Goal: Information Seeking & Learning: Compare options

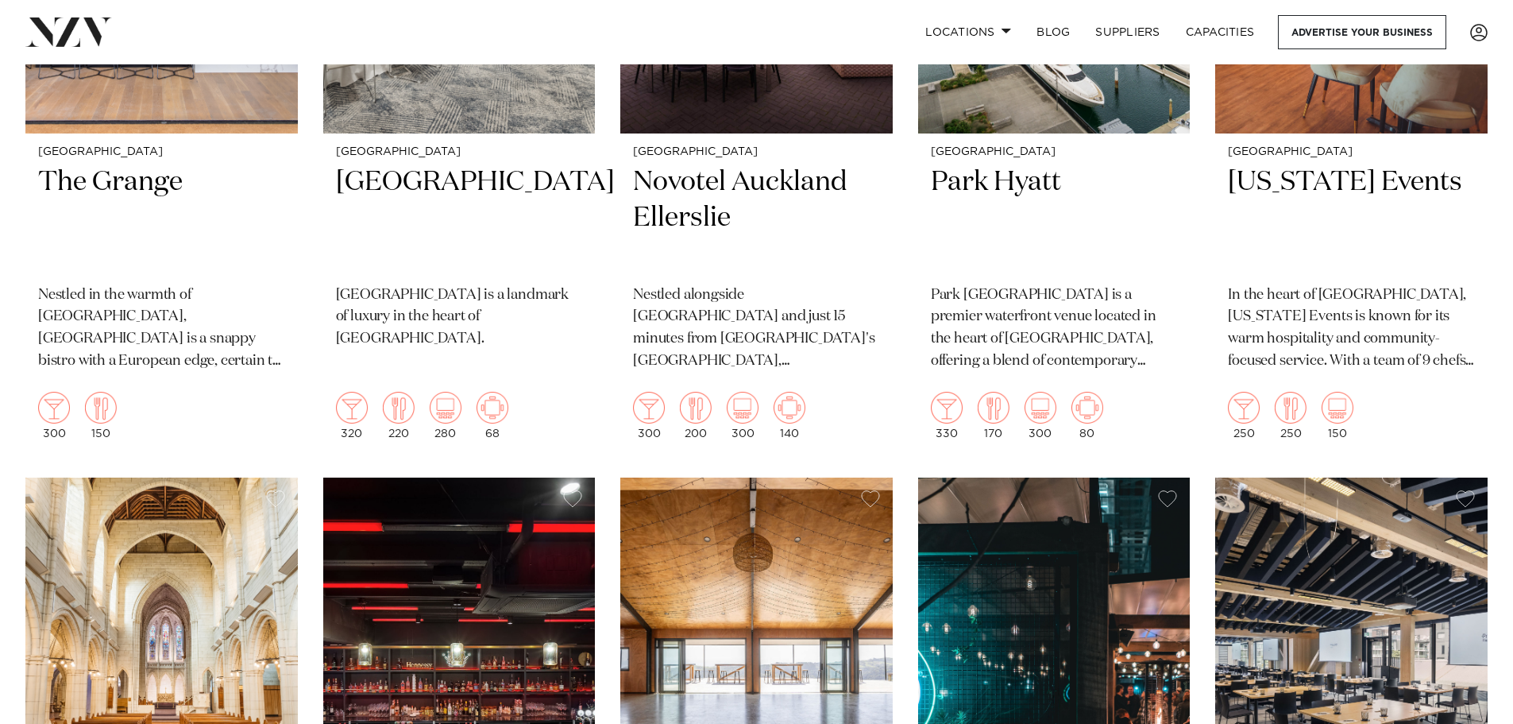
scroll to position [953, 0]
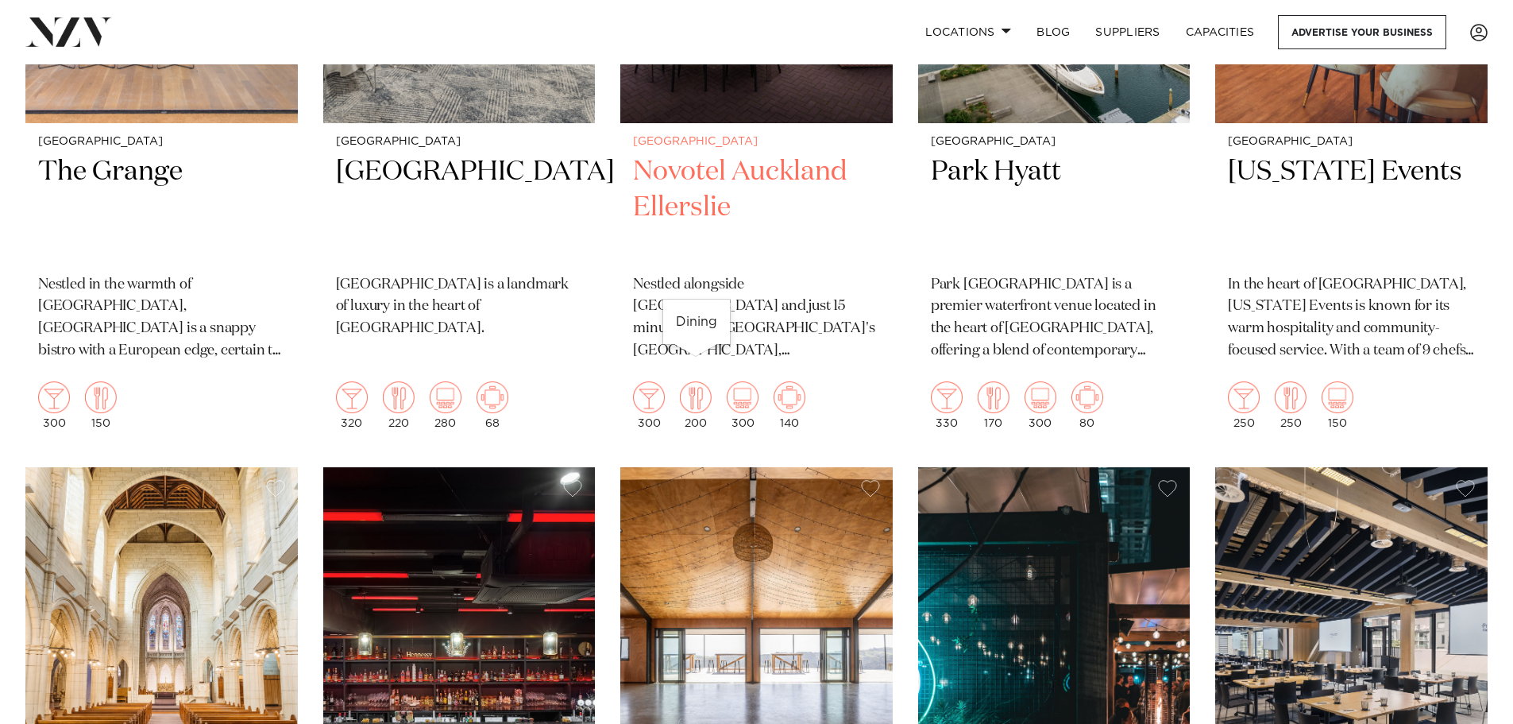
click at [701, 381] on img at bounding box center [696, 397] width 32 height 32
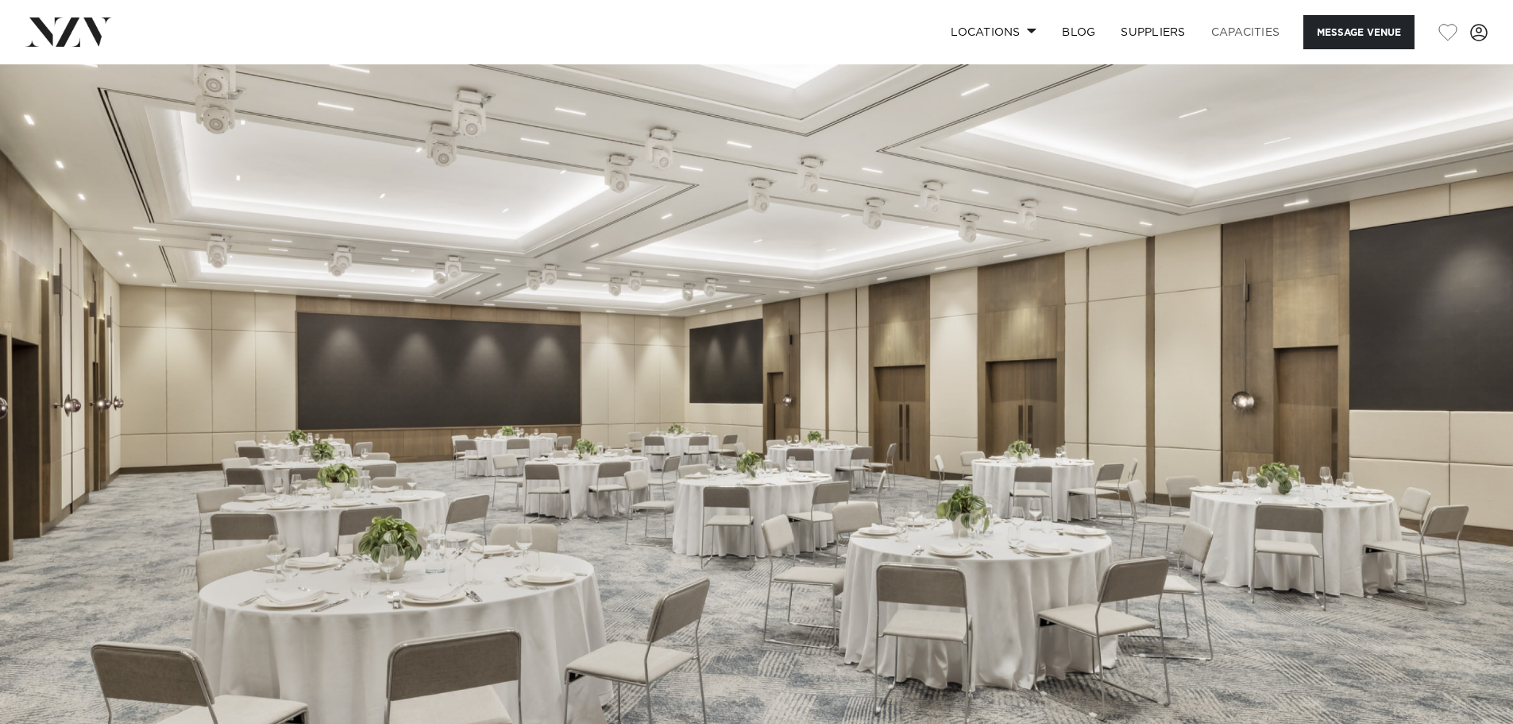
click at [1250, 33] on link "Capacities" at bounding box center [1246, 32] width 95 height 34
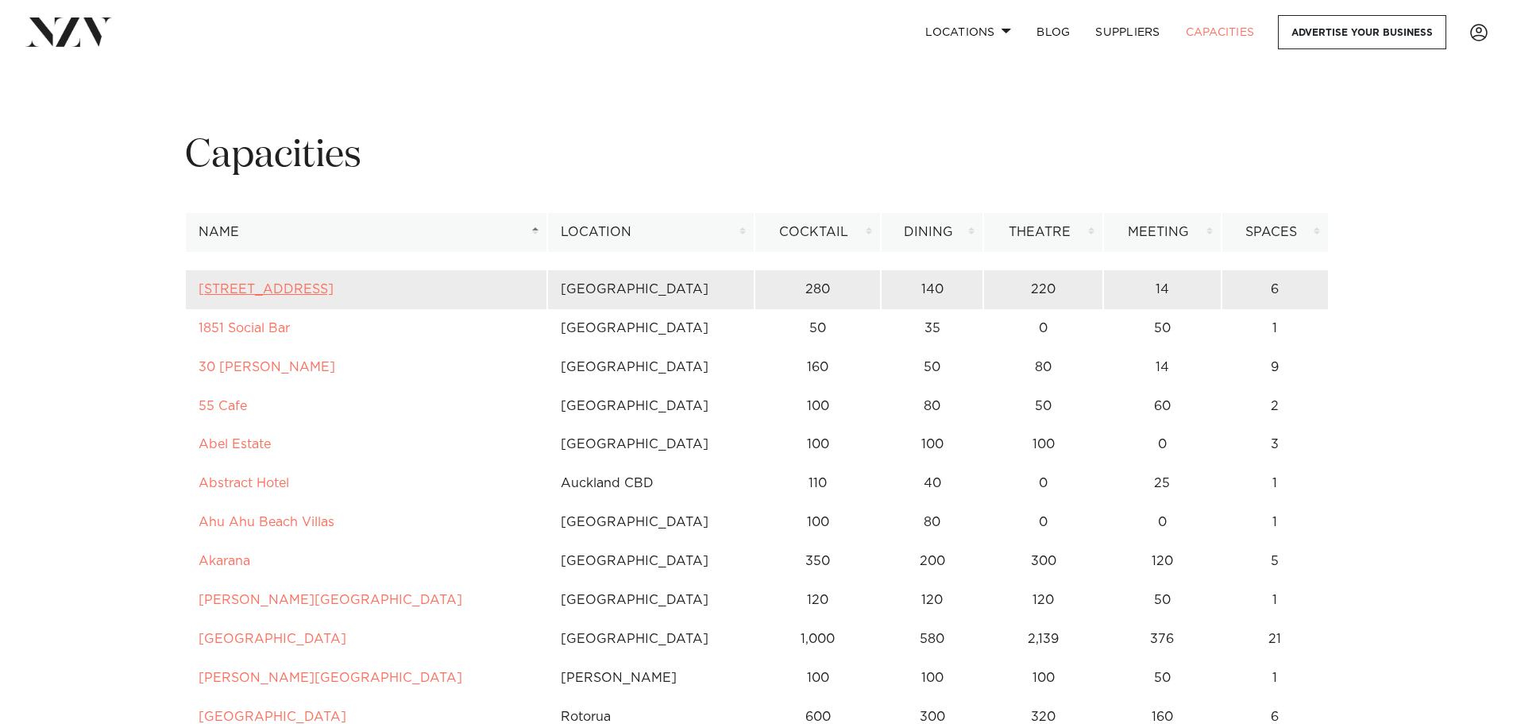
click at [285, 284] on link "12 Madden Street" at bounding box center [266, 289] width 135 height 13
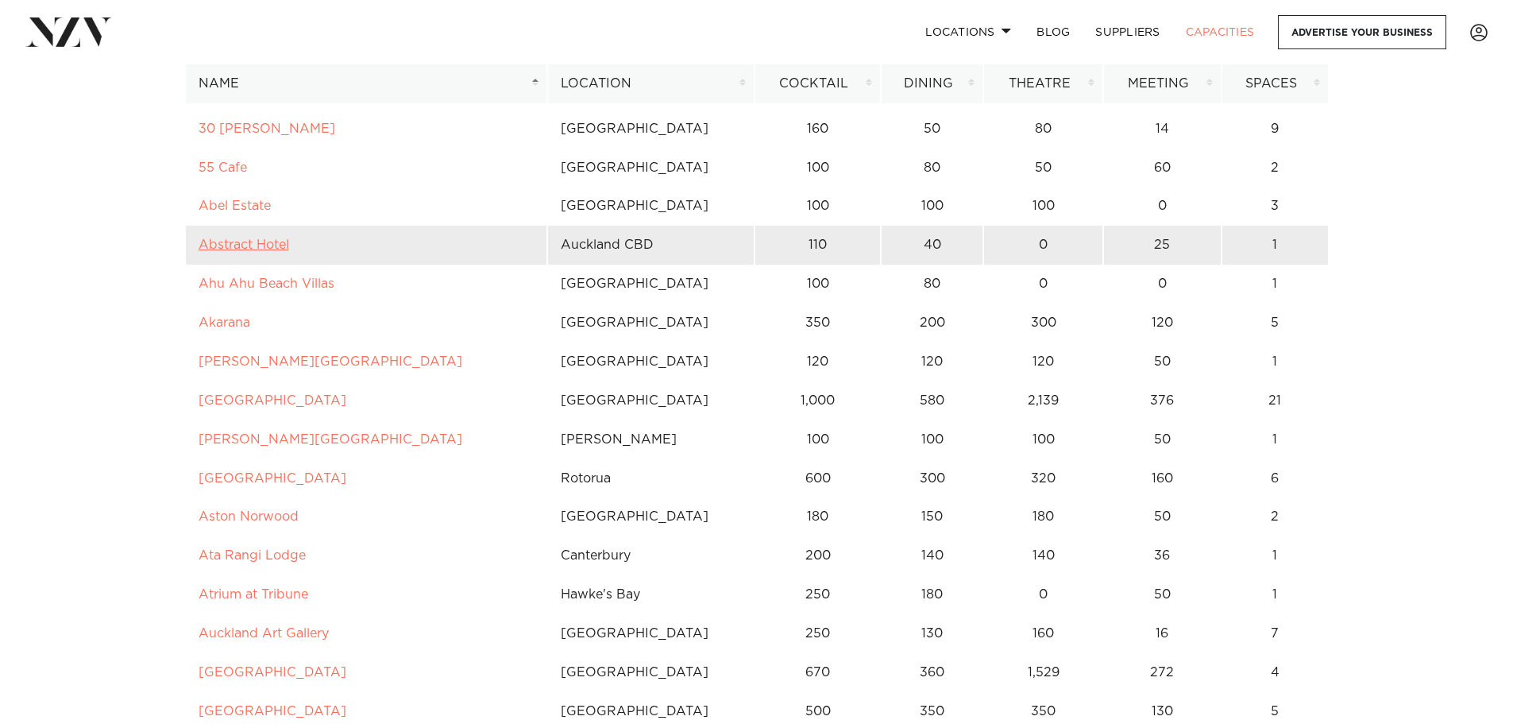
scroll to position [159, 0]
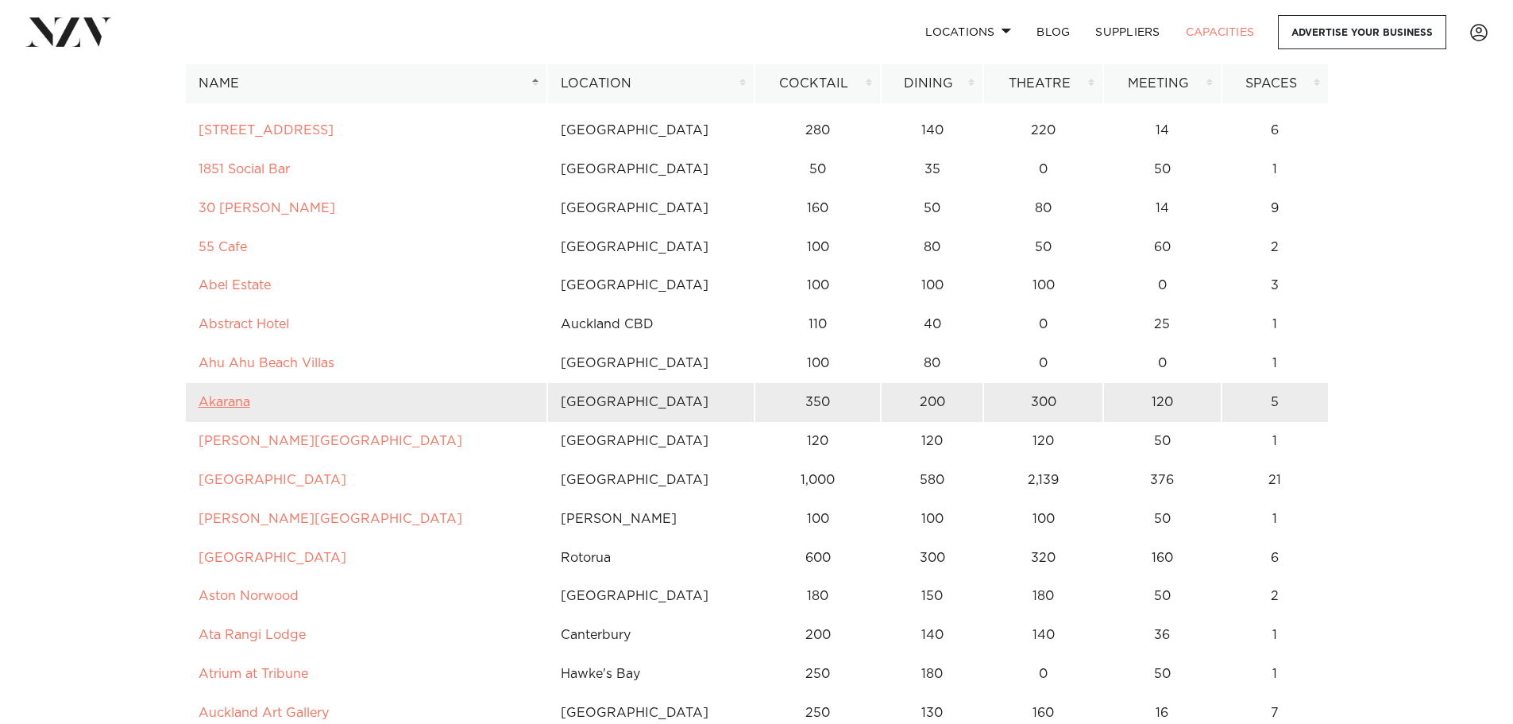
click at [234, 402] on link "Akarana" at bounding box center [225, 402] width 52 height 13
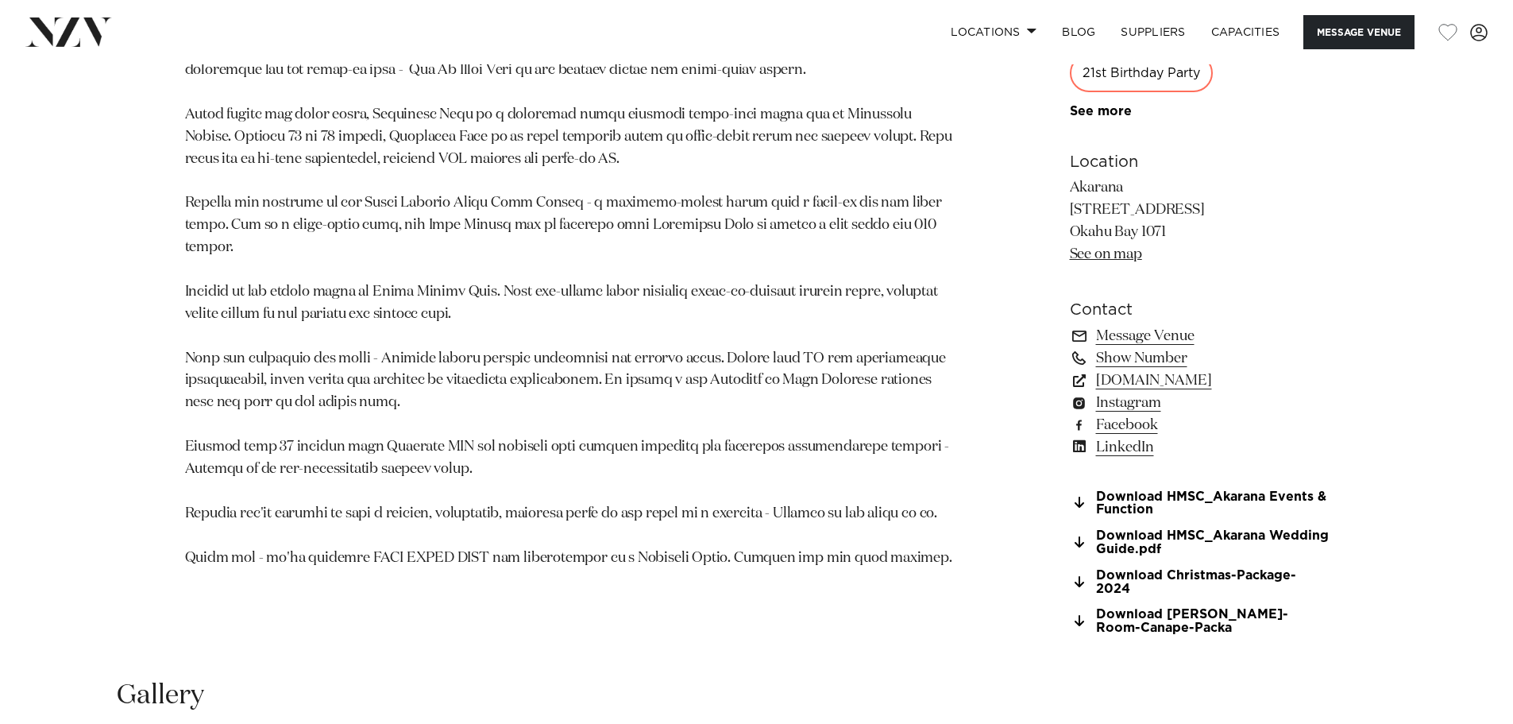
scroll to position [1191, 0]
click at [1133, 505] on link "Download HMSC_Akarana Events & Function" at bounding box center [1199, 505] width 259 height 27
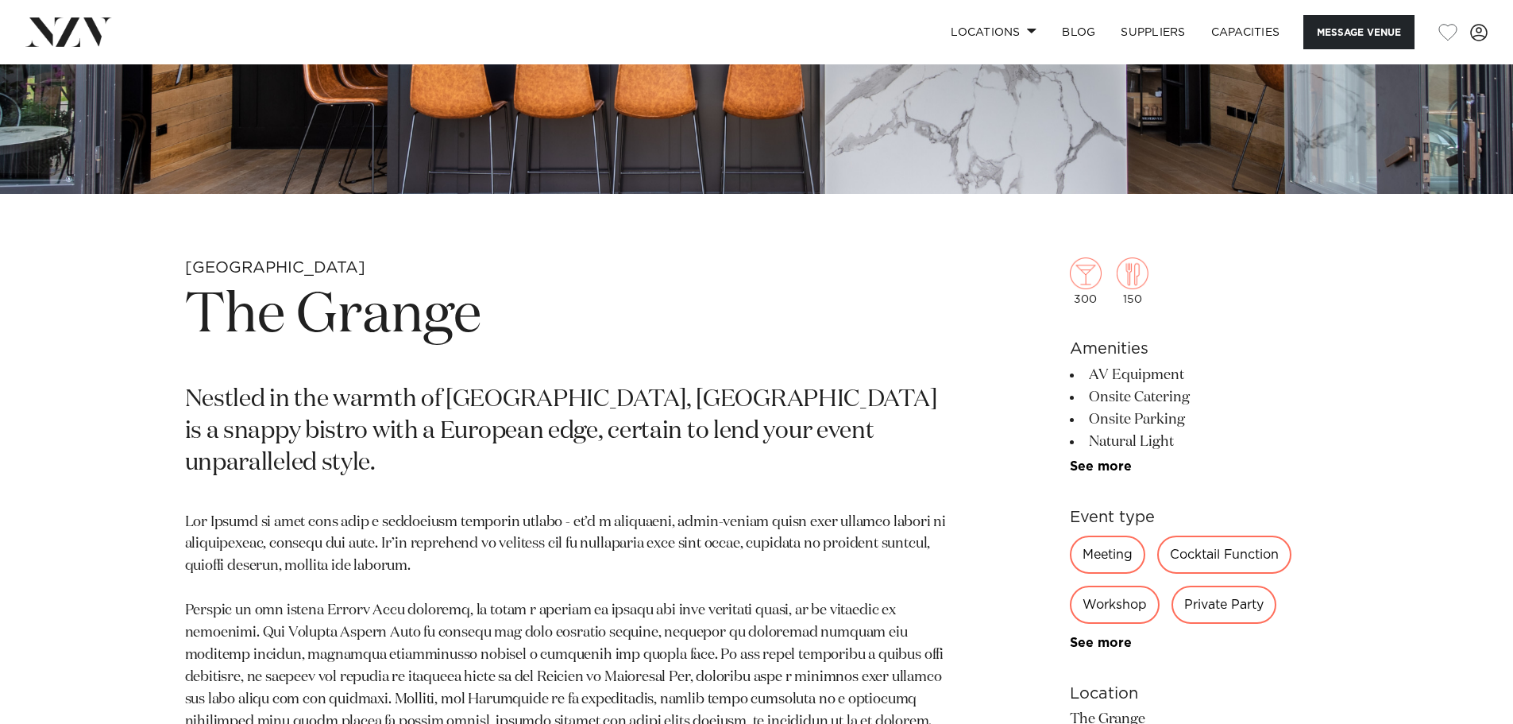
scroll to position [715, 0]
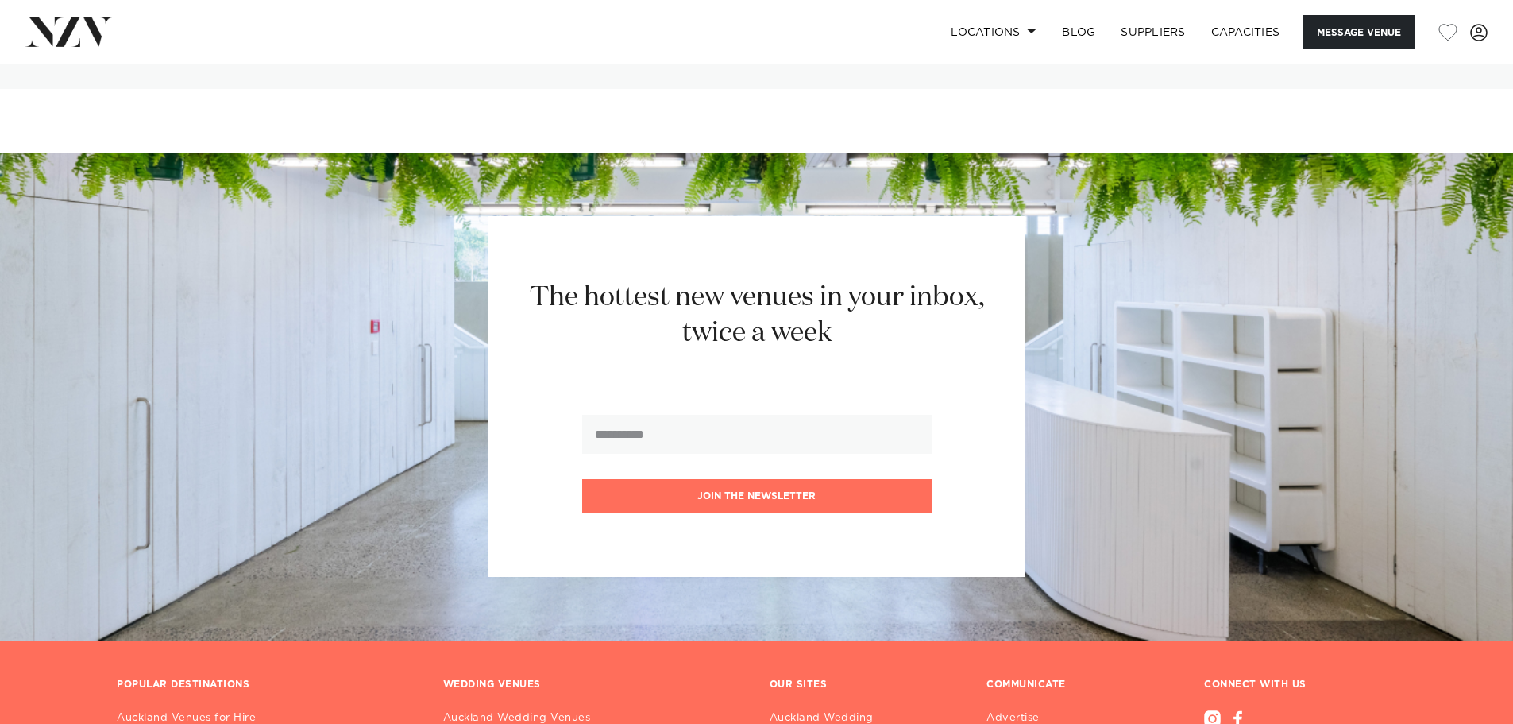
scroll to position [4130, 0]
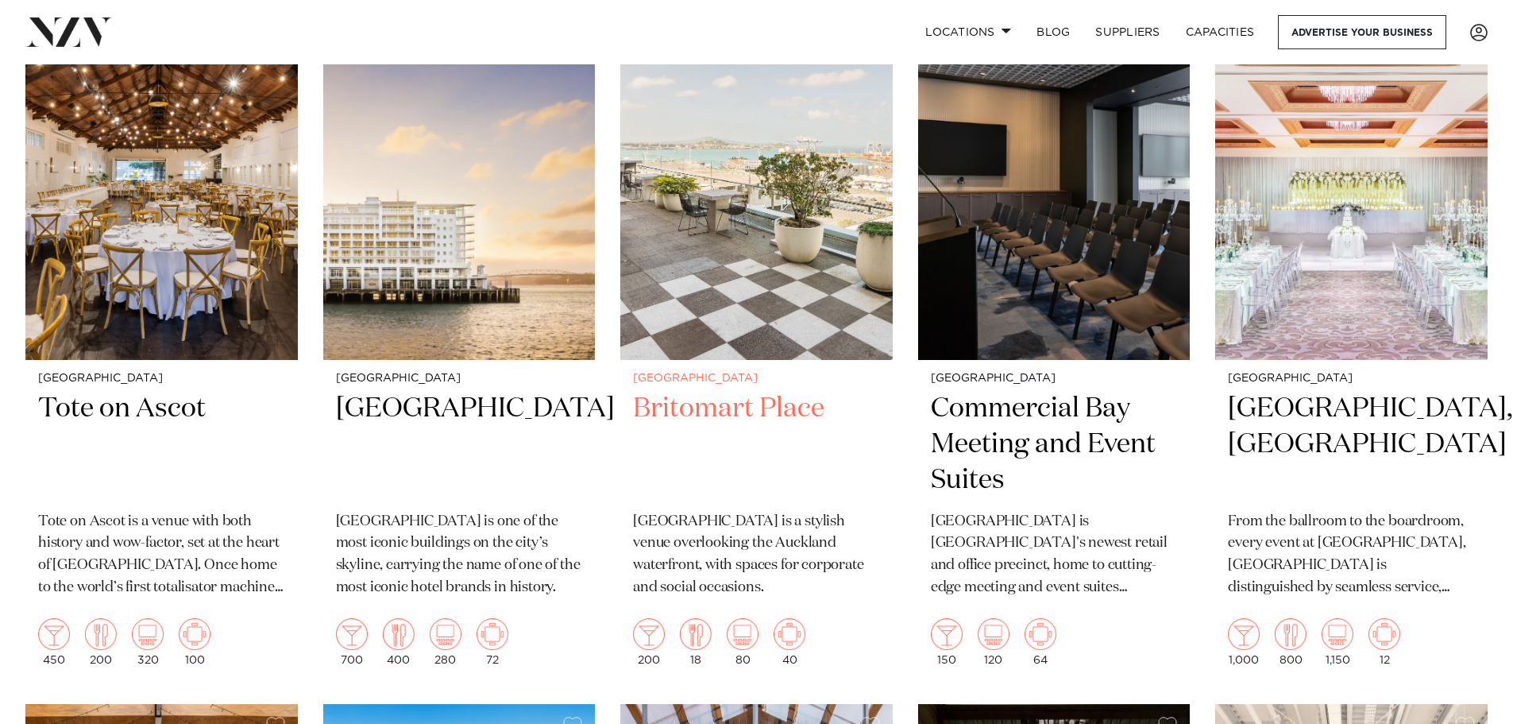
scroll to position [715, 0]
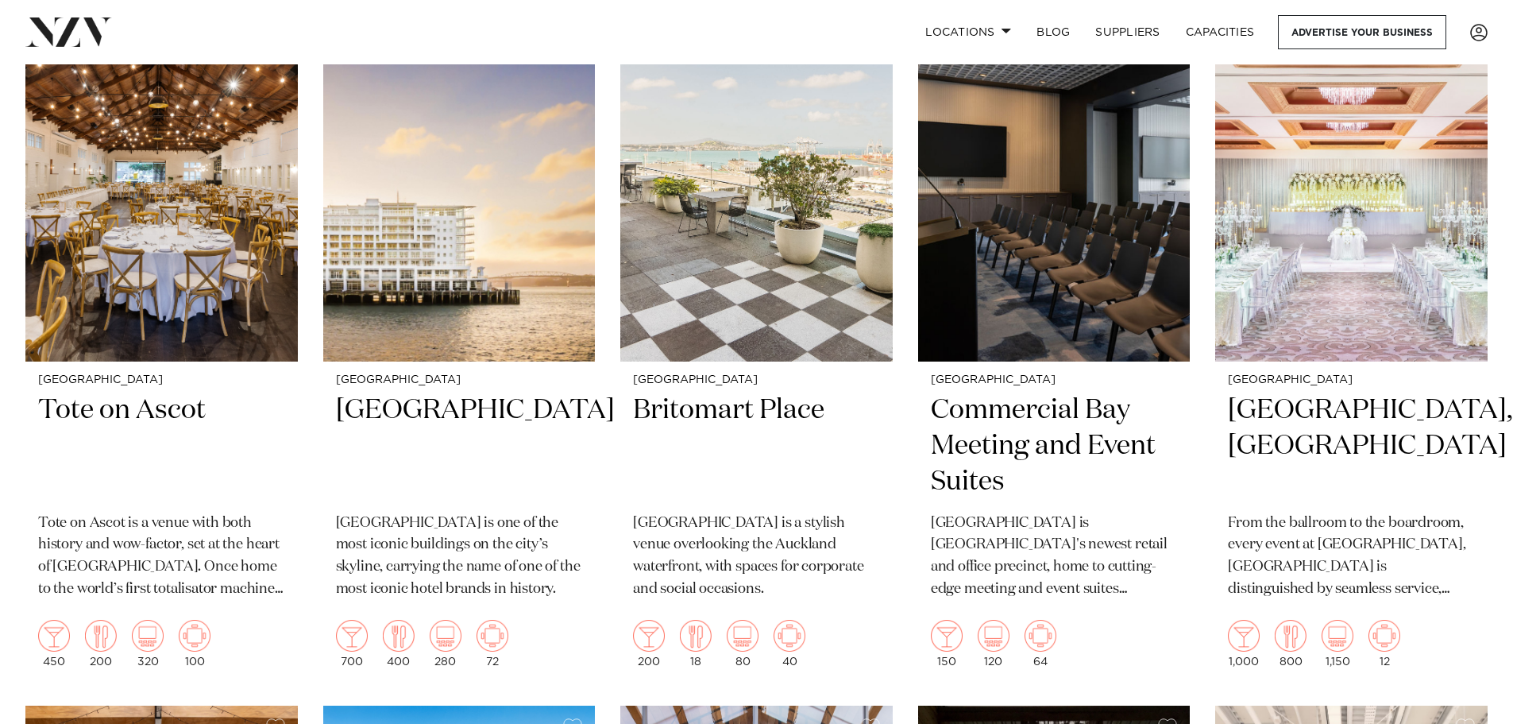
drag, startPoint x: 731, startPoint y: 379, endPoint x: 607, endPoint y: 431, distance: 134.5
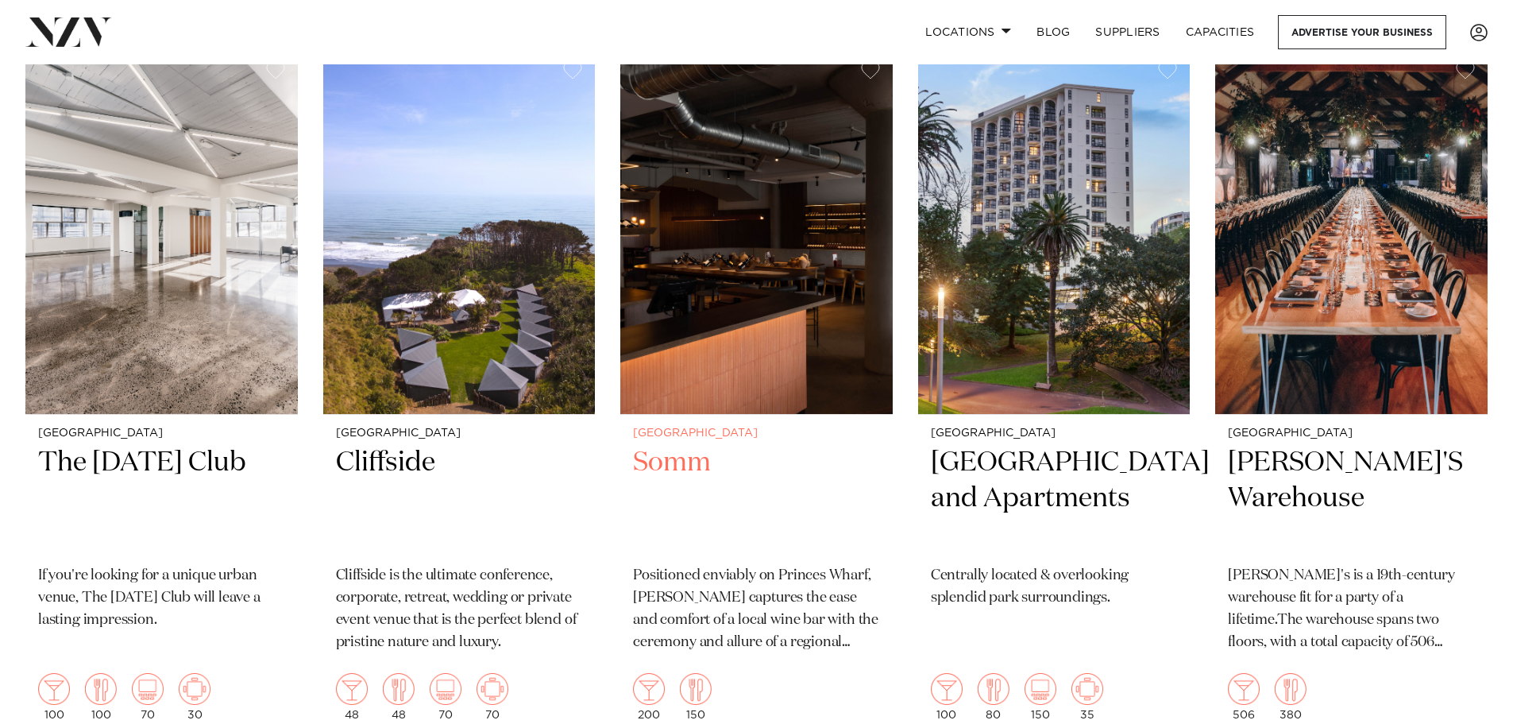
scroll to position [14218, 0]
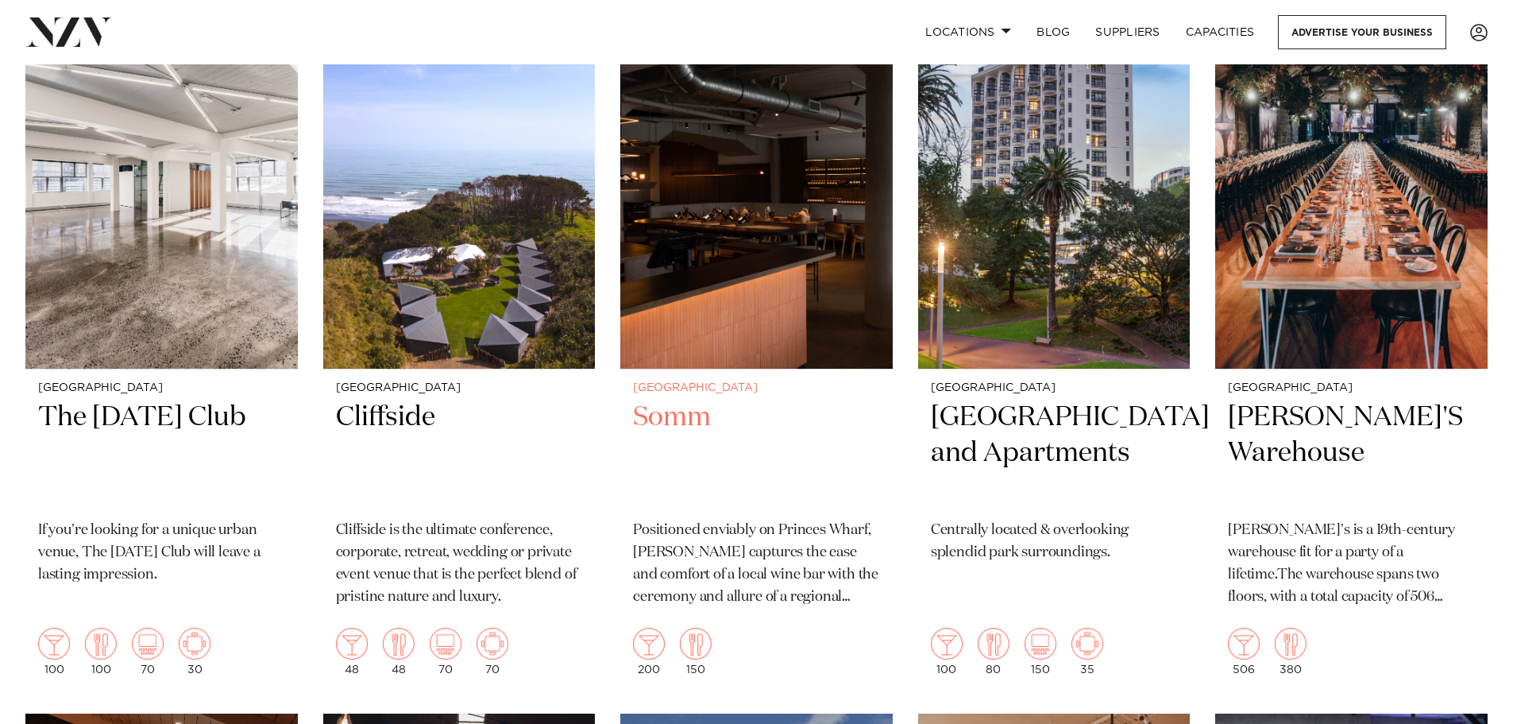
click at [692, 400] on h2 "Somm" at bounding box center [756, 453] width 247 height 107
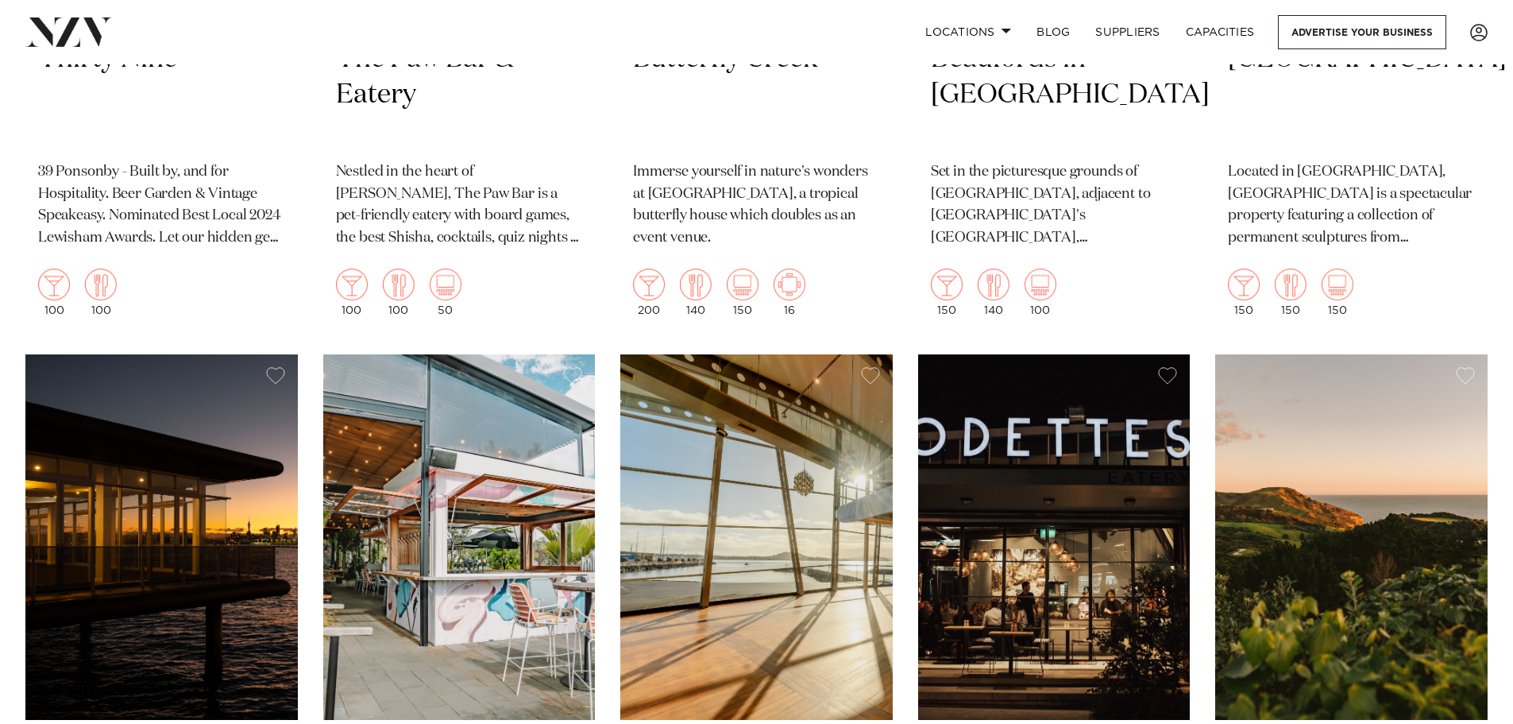
scroll to position [17017, 0]
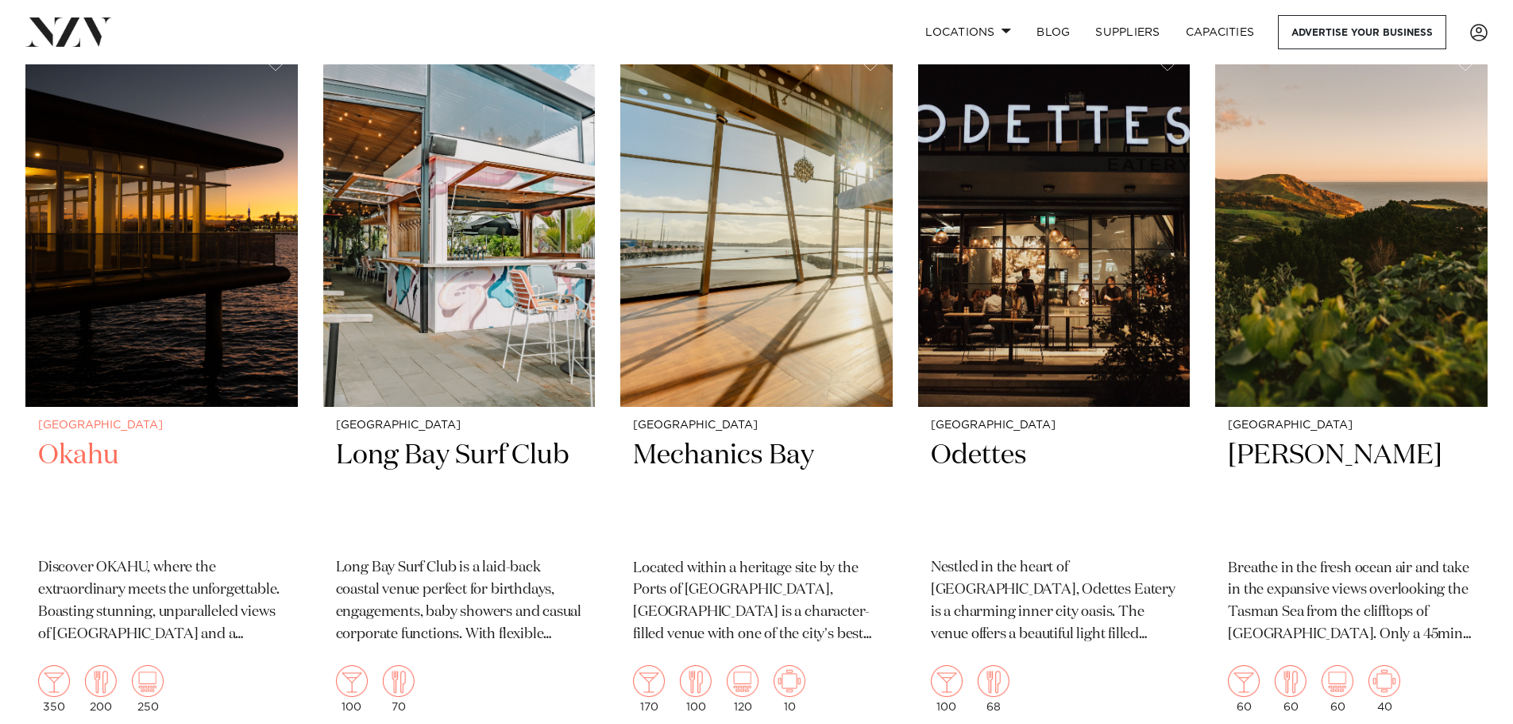
click at [71, 438] on h2 "Okahu" at bounding box center [161, 491] width 247 height 107
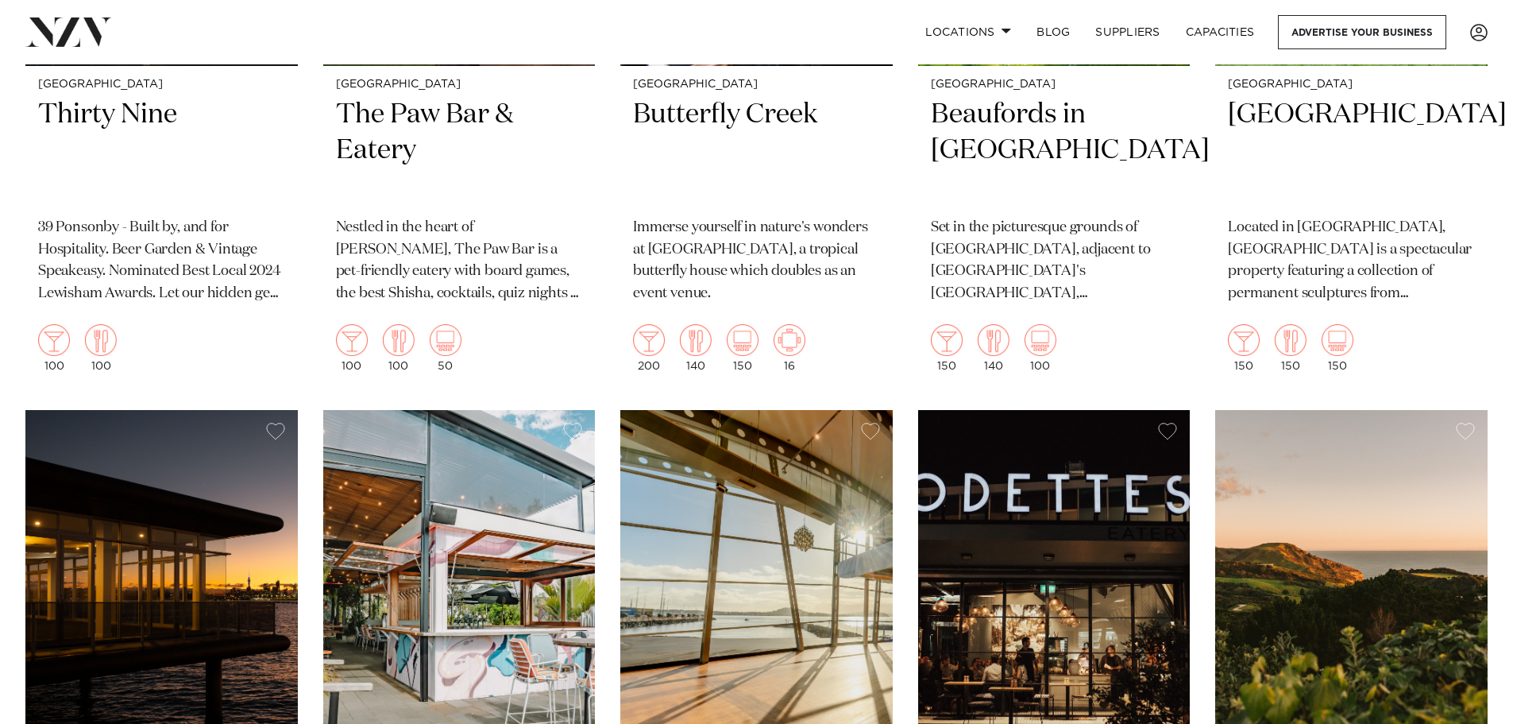
scroll to position [16625, 0]
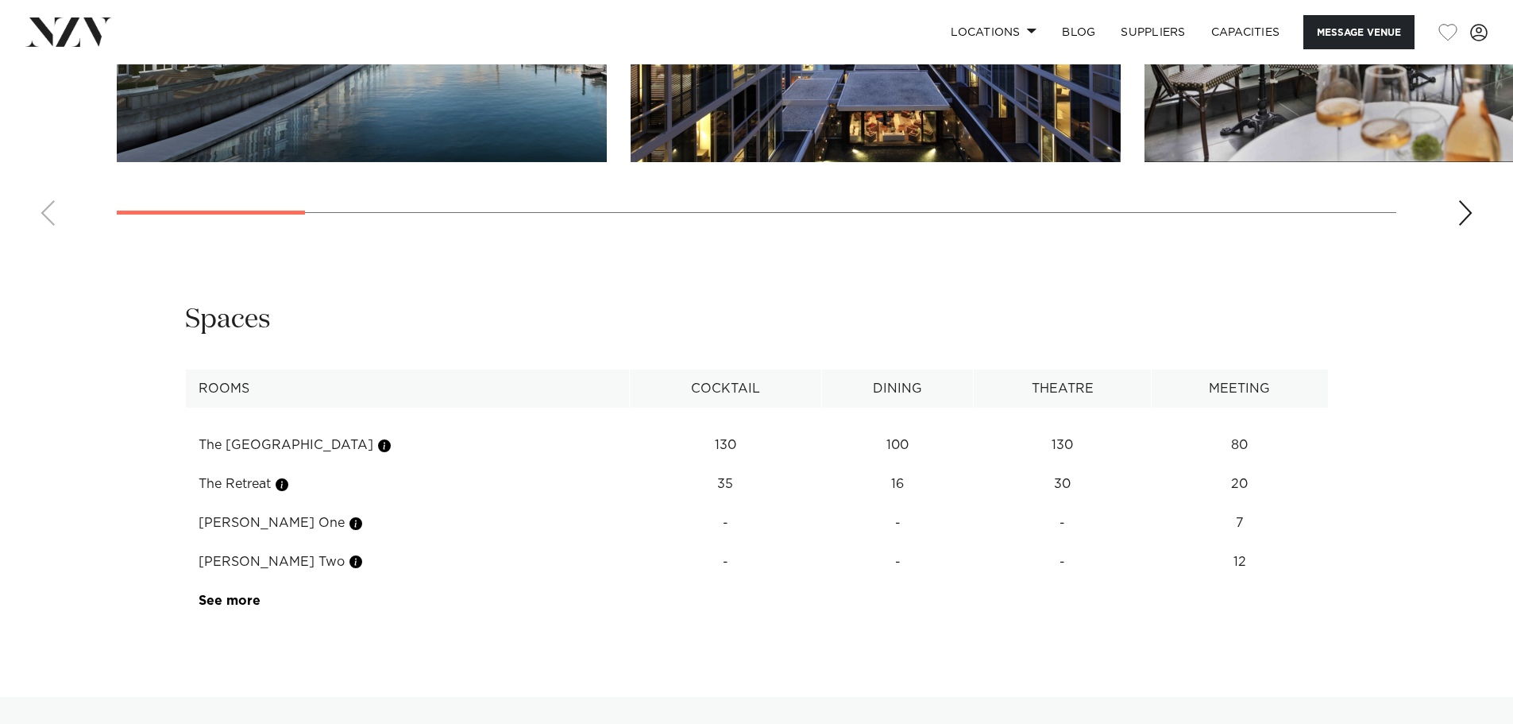
scroll to position [1986, 0]
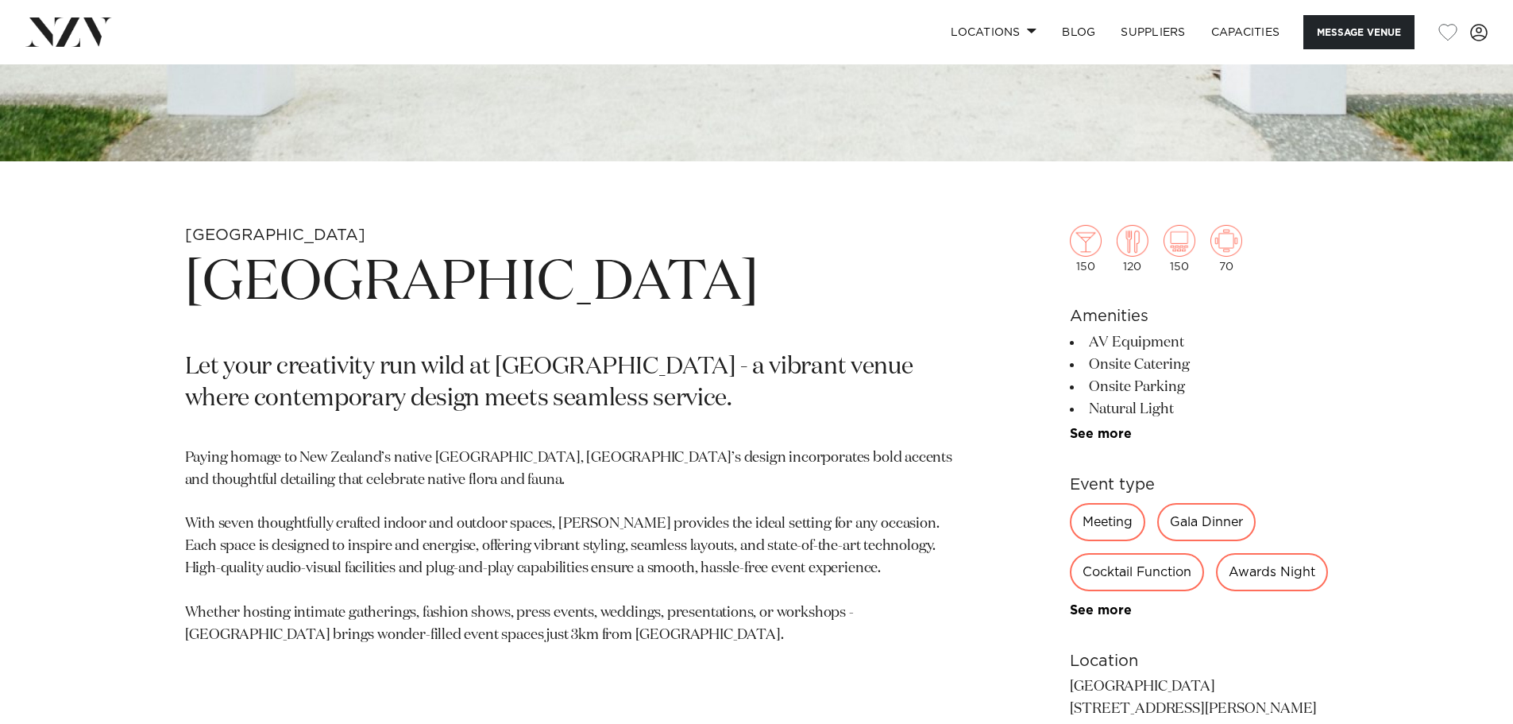
scroll to position [686, 0]
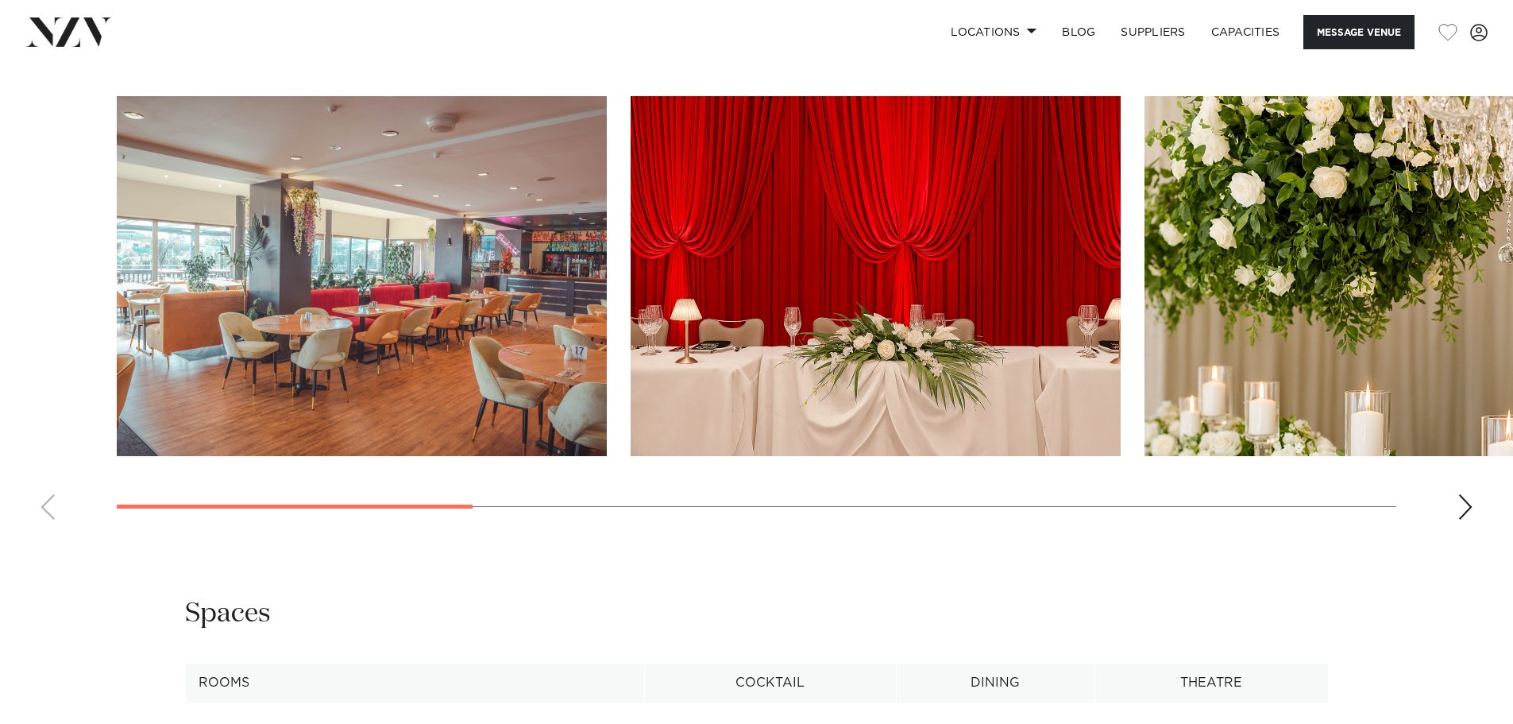
scroll to position [1589, 0]
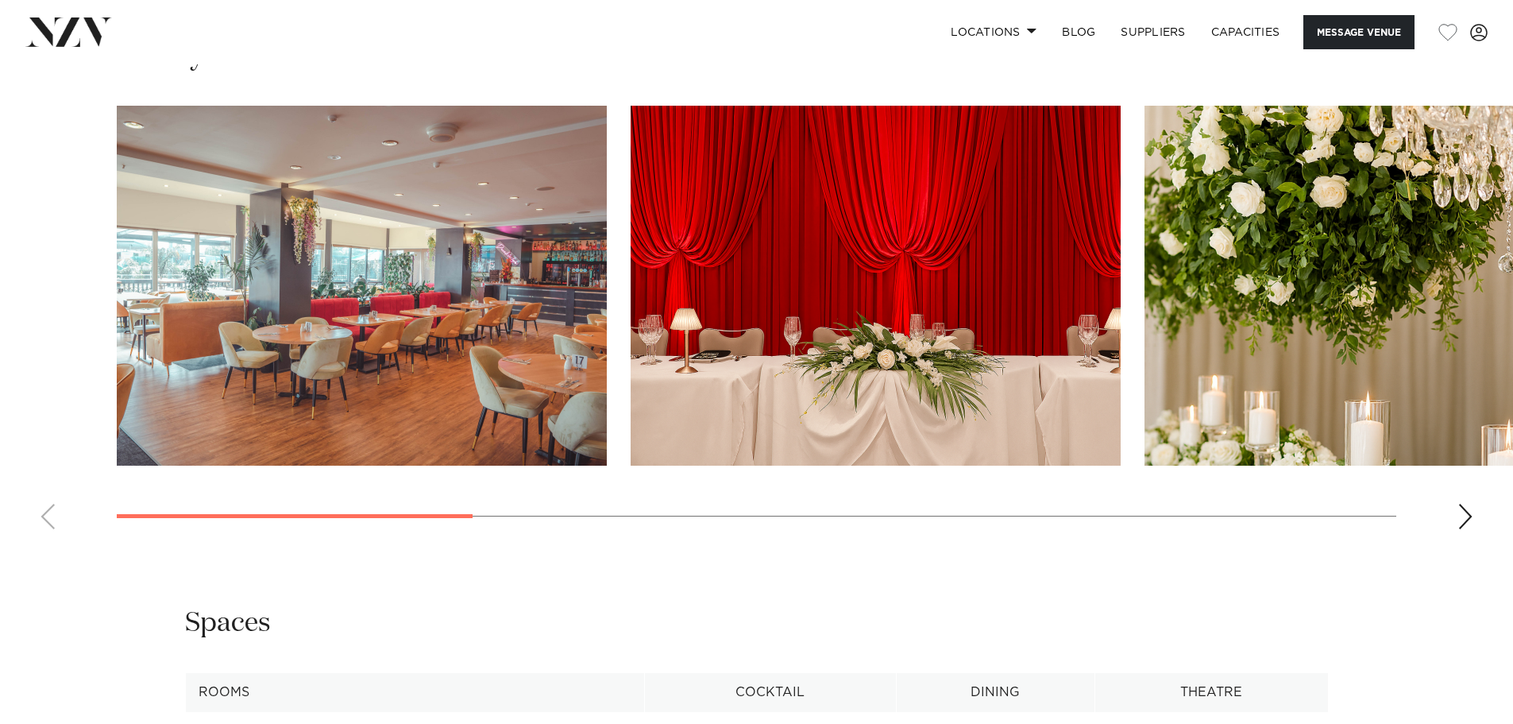
click at [1027, 334] on img "2 / 9" at bounding box center [876, 286] width 490 height 360
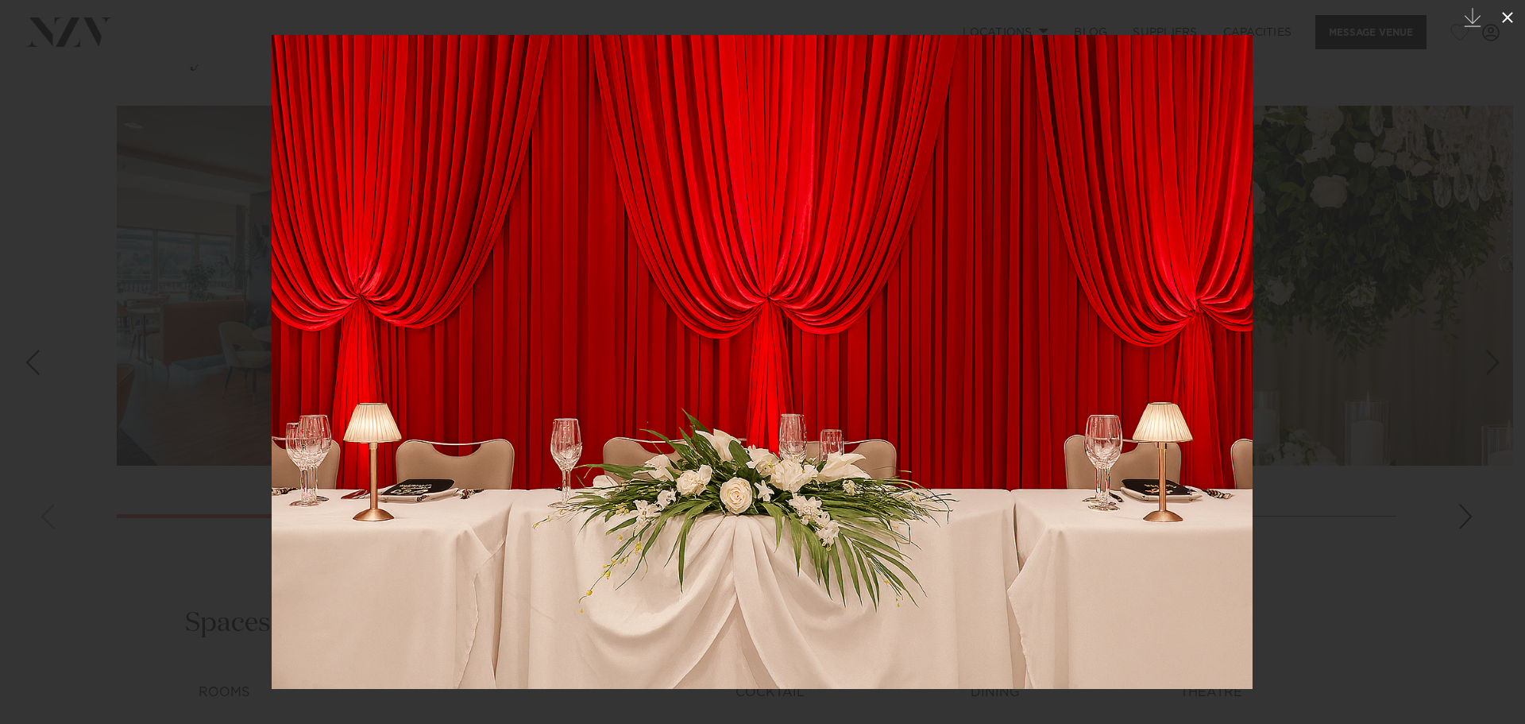
click at [1508, 15] on icon at bounding box center [1507, 17] width 19 height 19
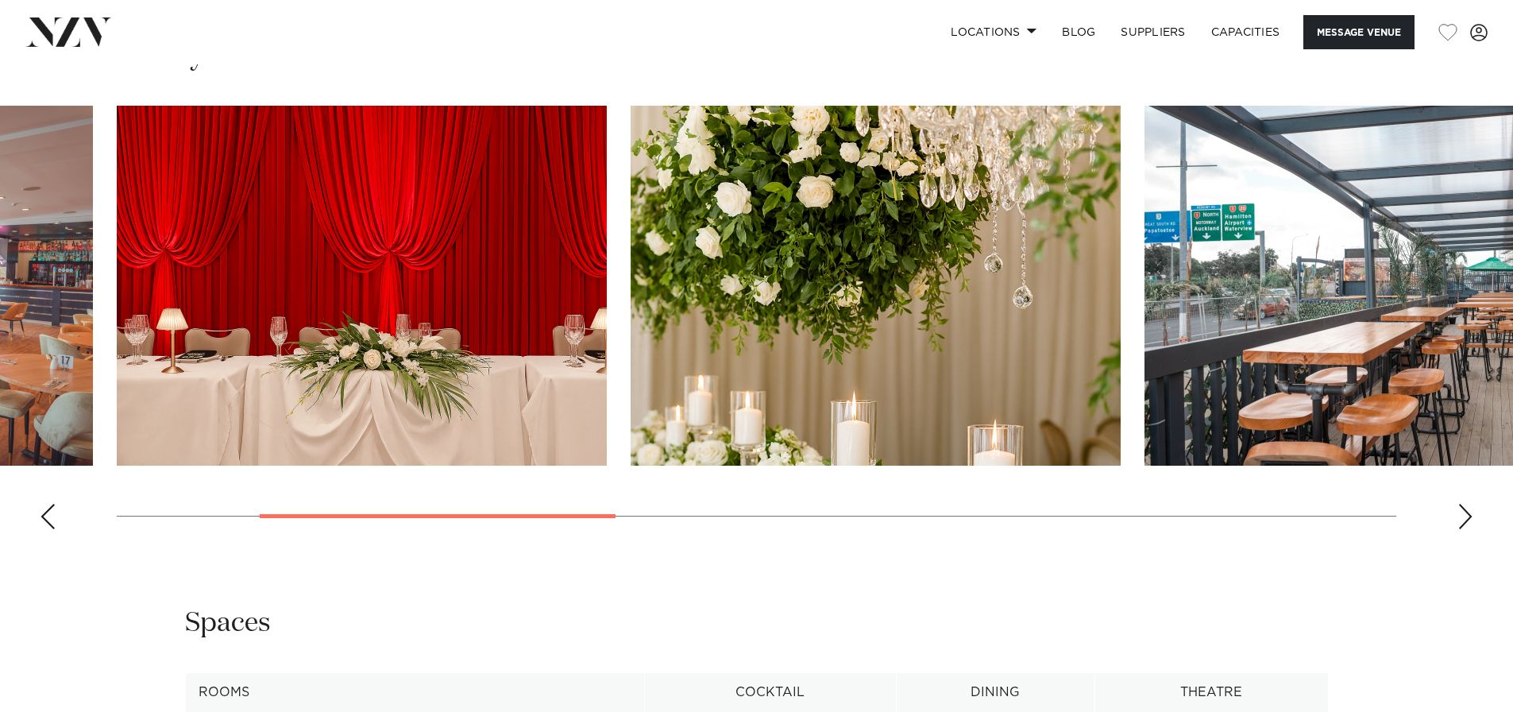
click at [1324, 352] on img "4 / 9" at bounding box center [1390, 286] width 490 height 360
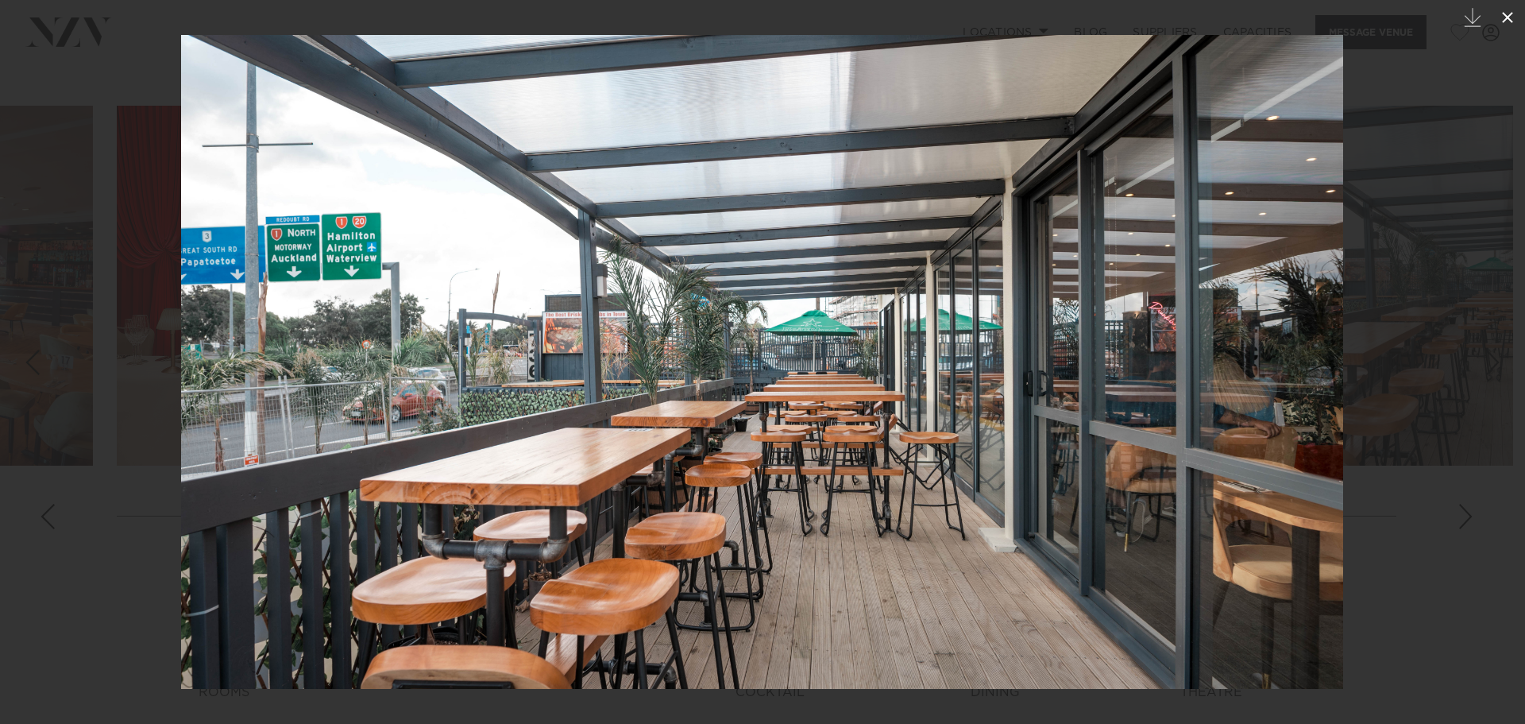
click at [1503, 17] on icon at bounding box center [1507, 17] width 19 height 19
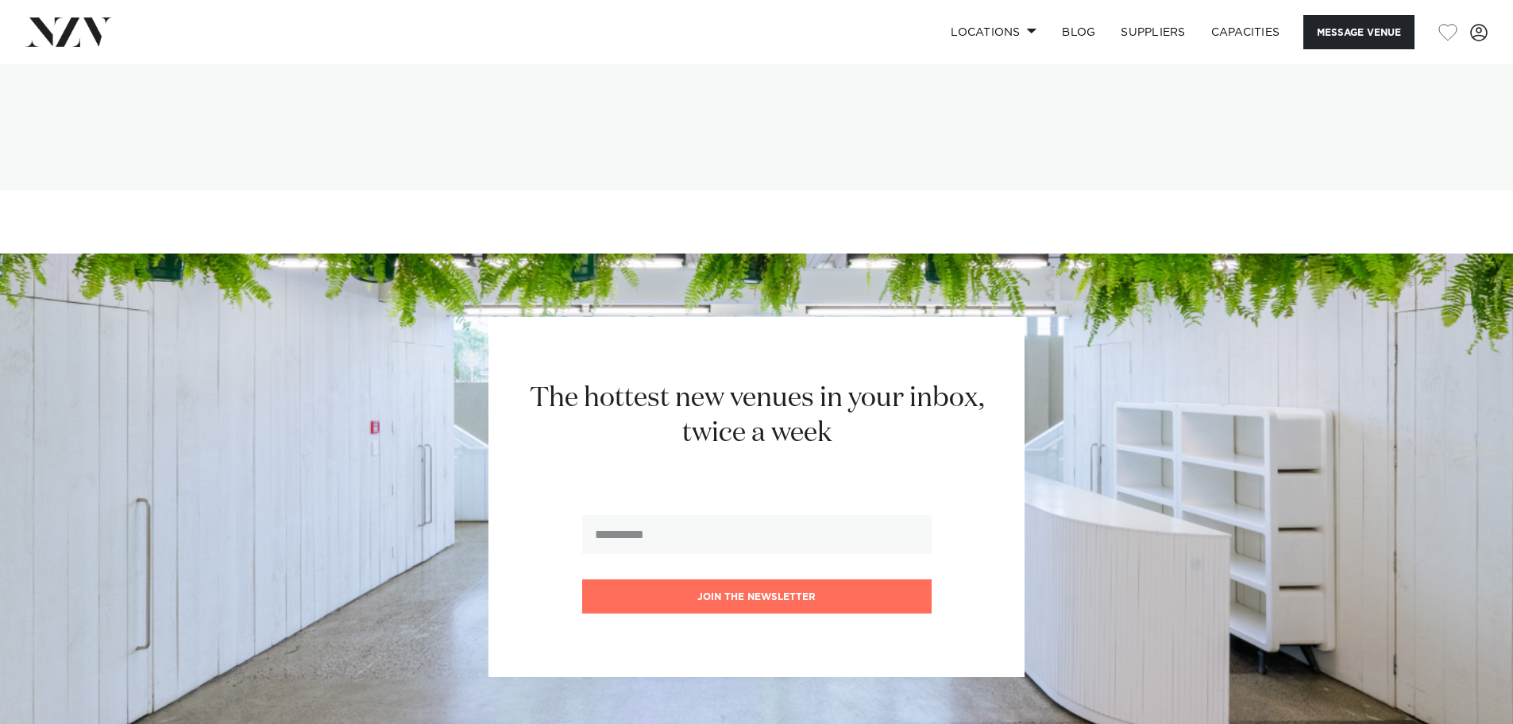
scroll to position [3098, 0]
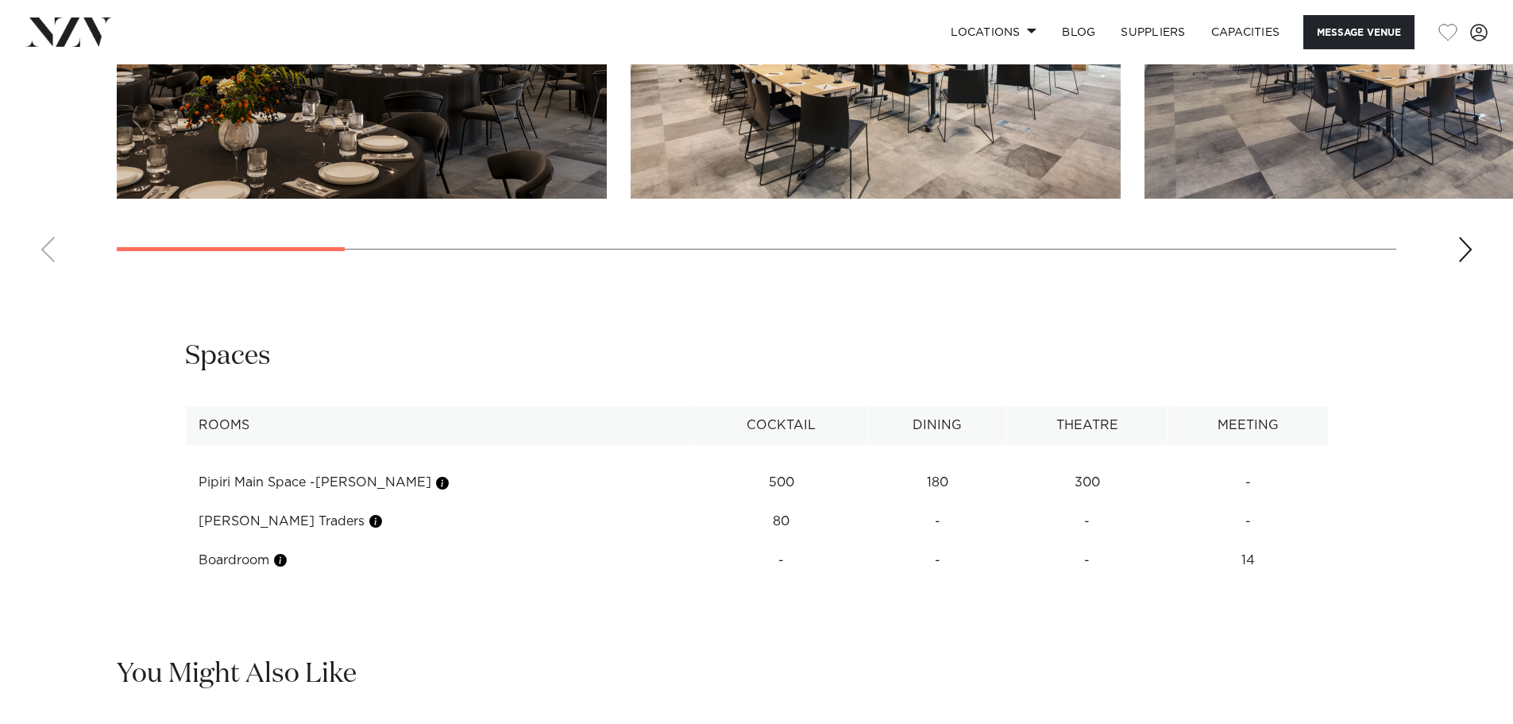
scroll to position [1827, 0]
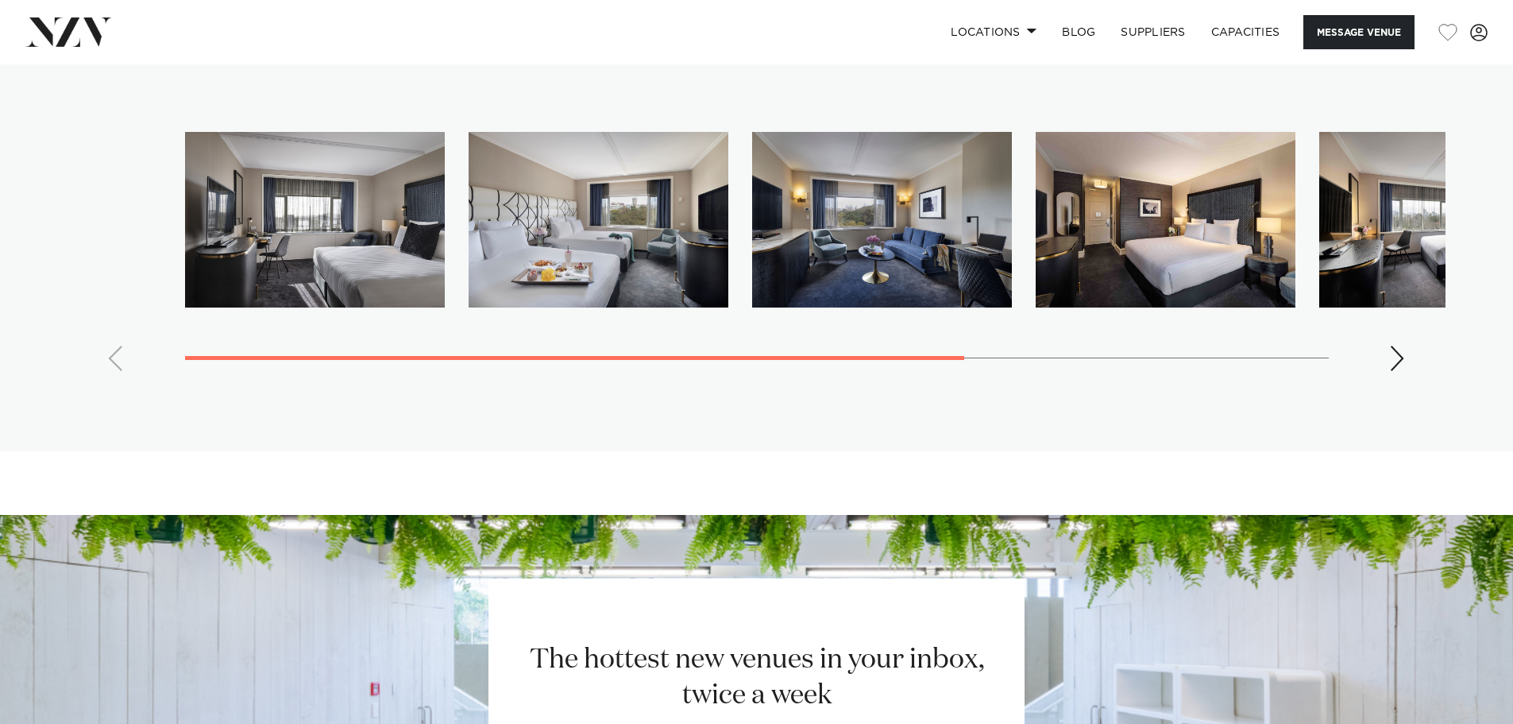
scroll to position [4051, 0]
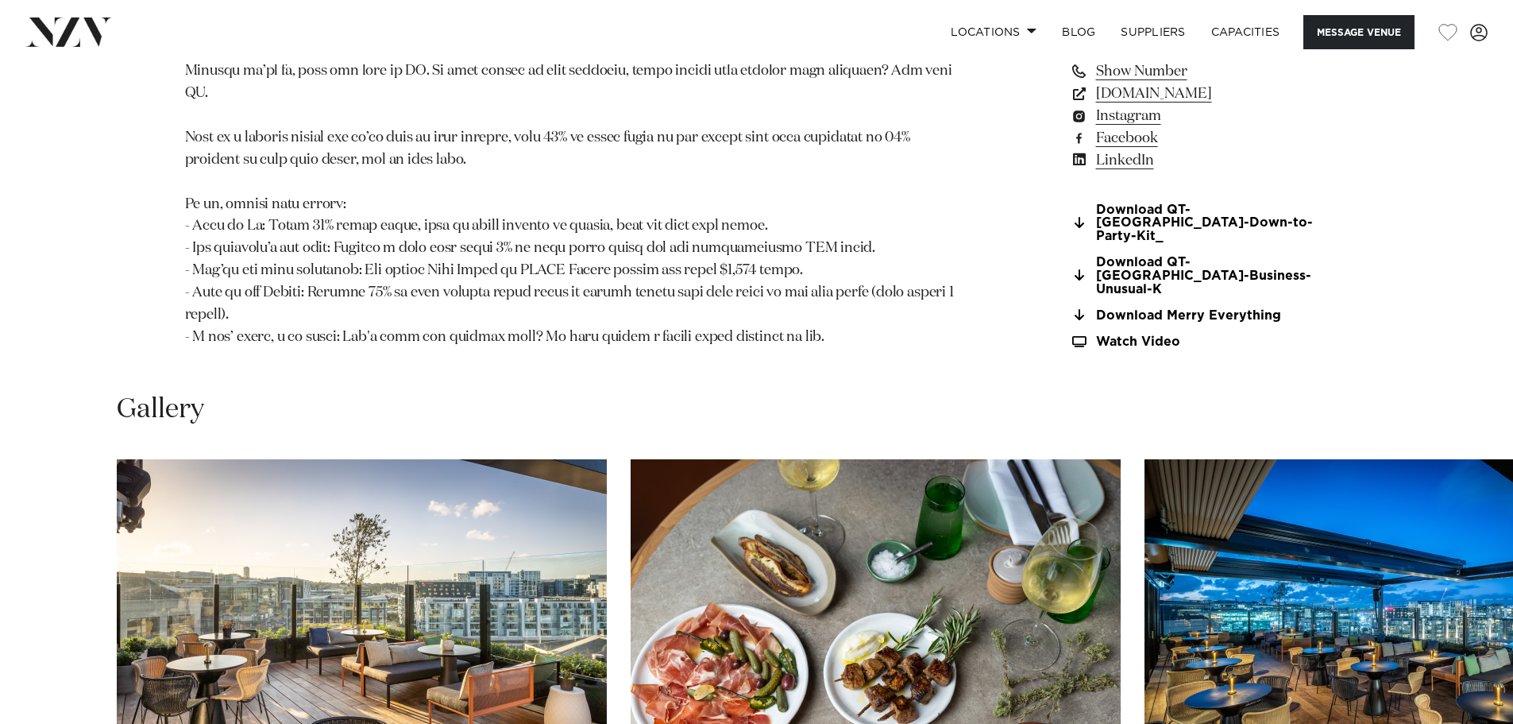
scroll to position [1668, 0]
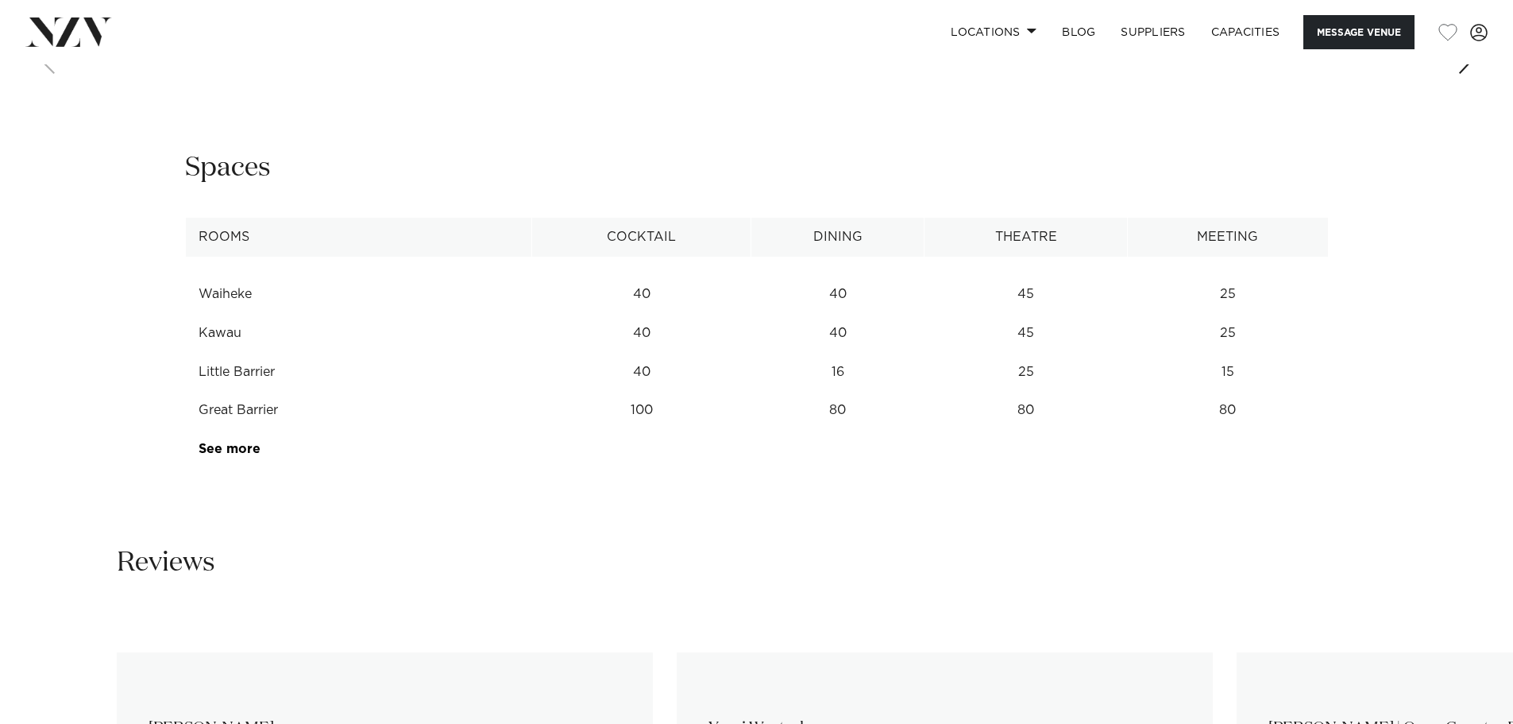
scroll to position [2145, 0]
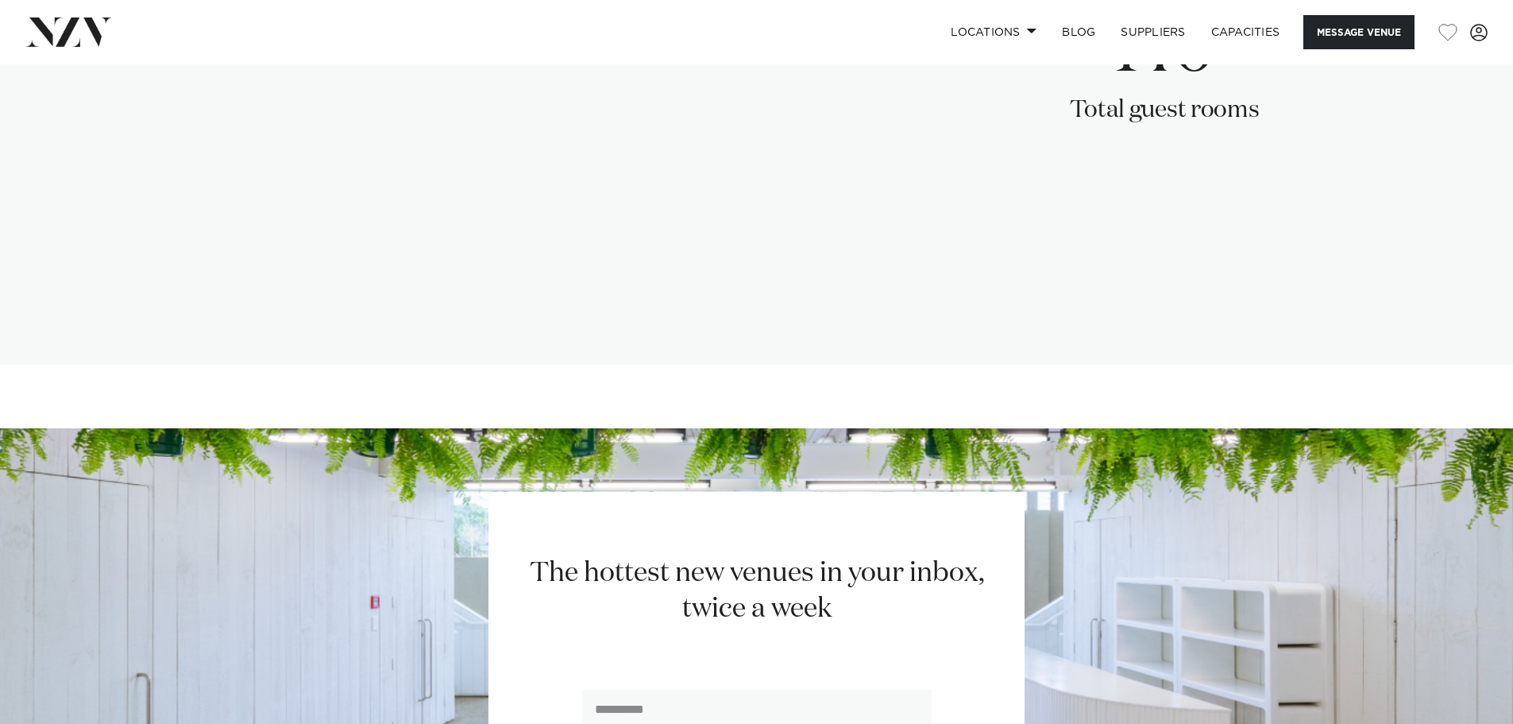
scroll to position [3018, 0]
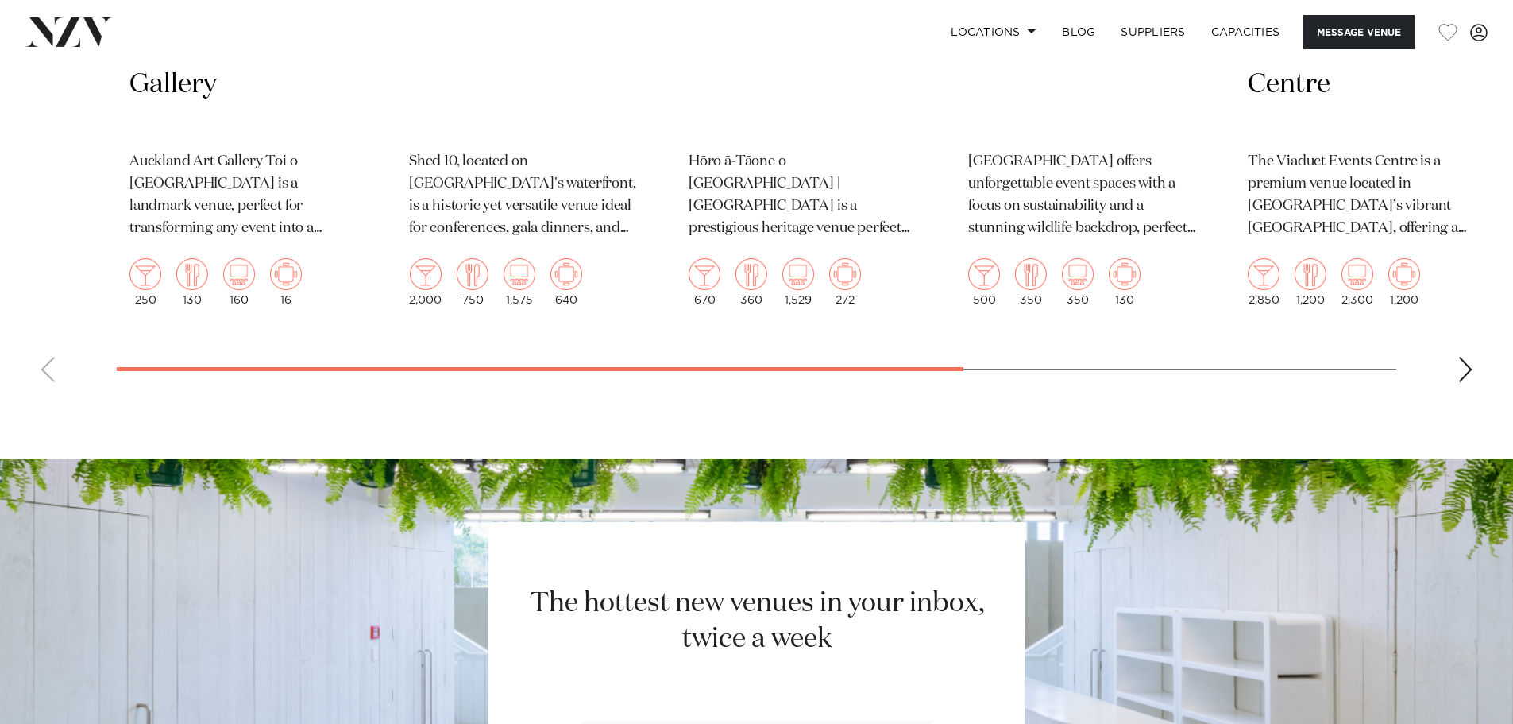
scroll to position [3177, 0]
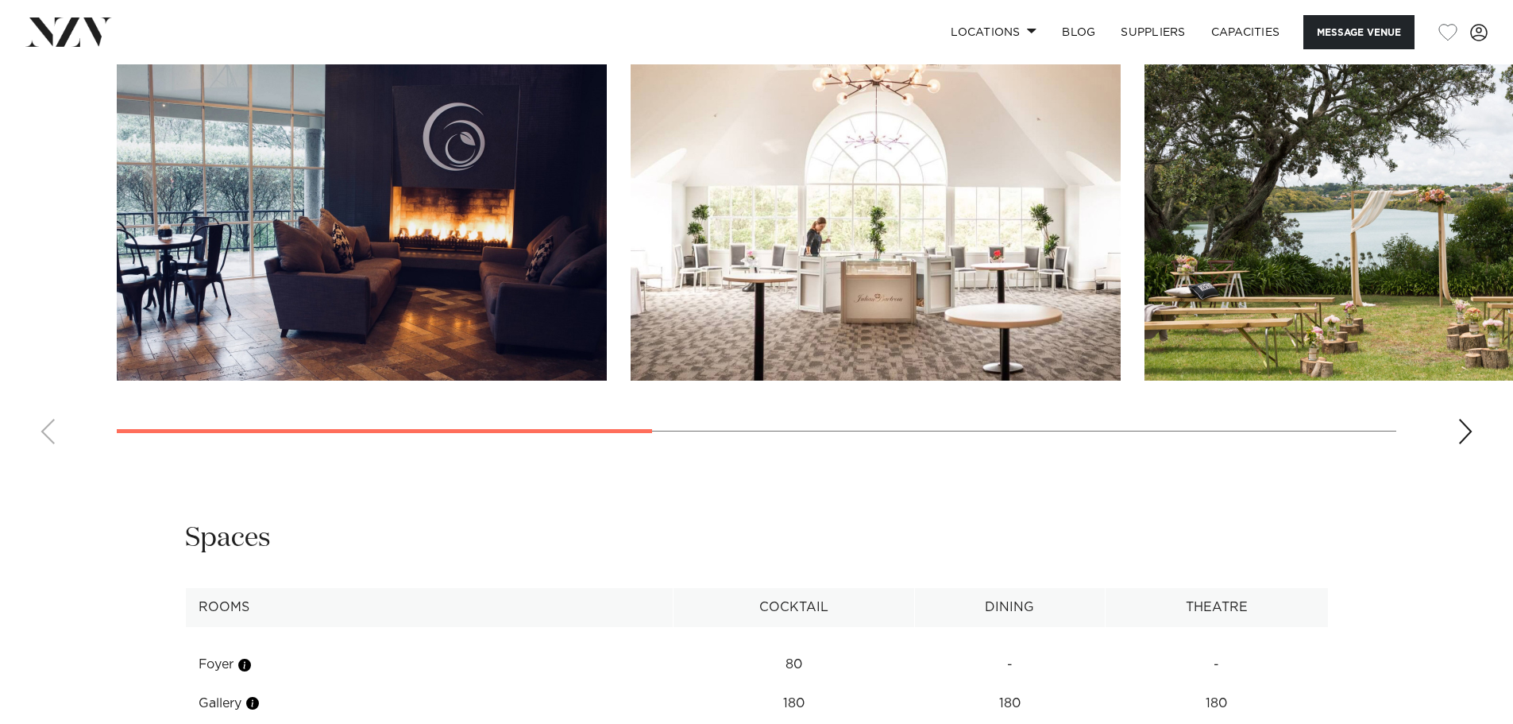
scroll to position [2065, 0]
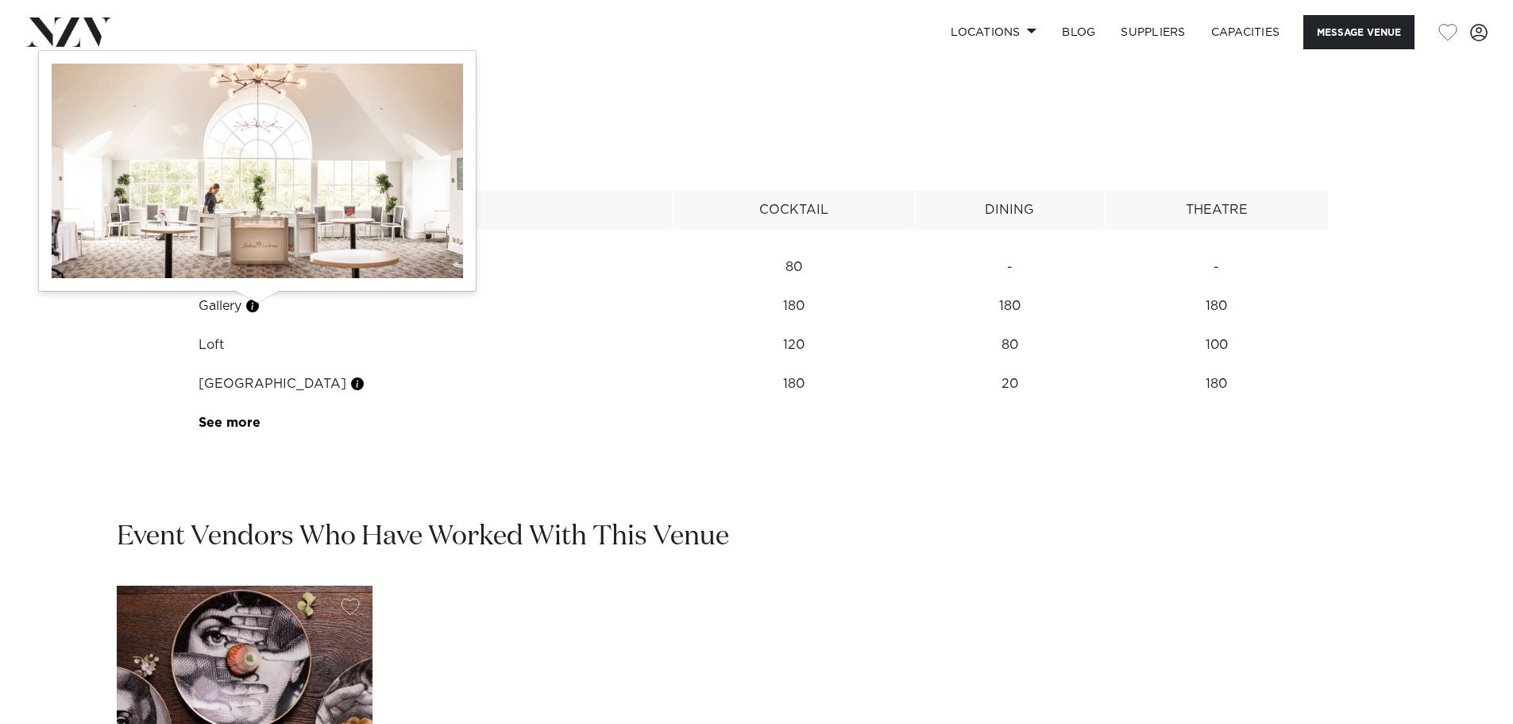
click at [255, 304] on button "button" at bounding box center [253, 306] width 16 height 16
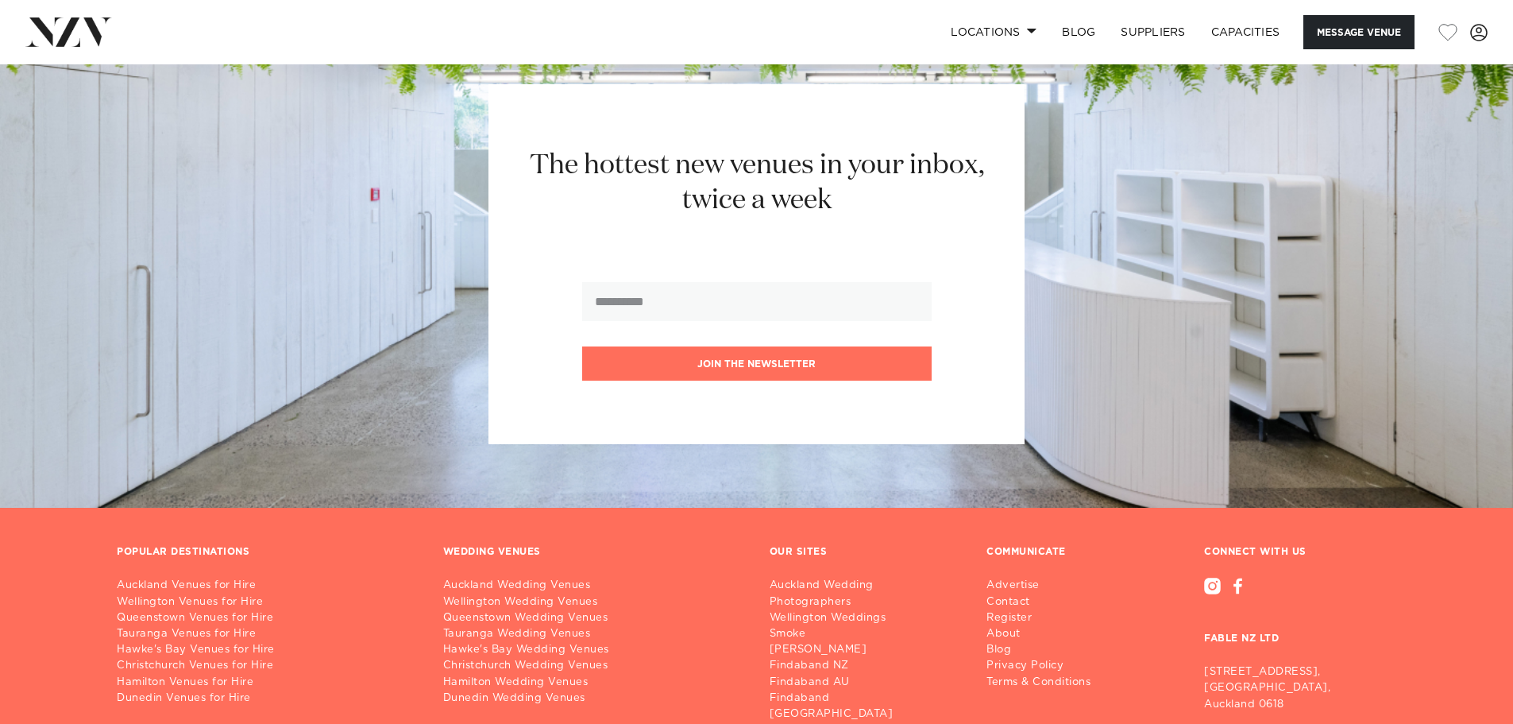
scroll to position [3014, 0]
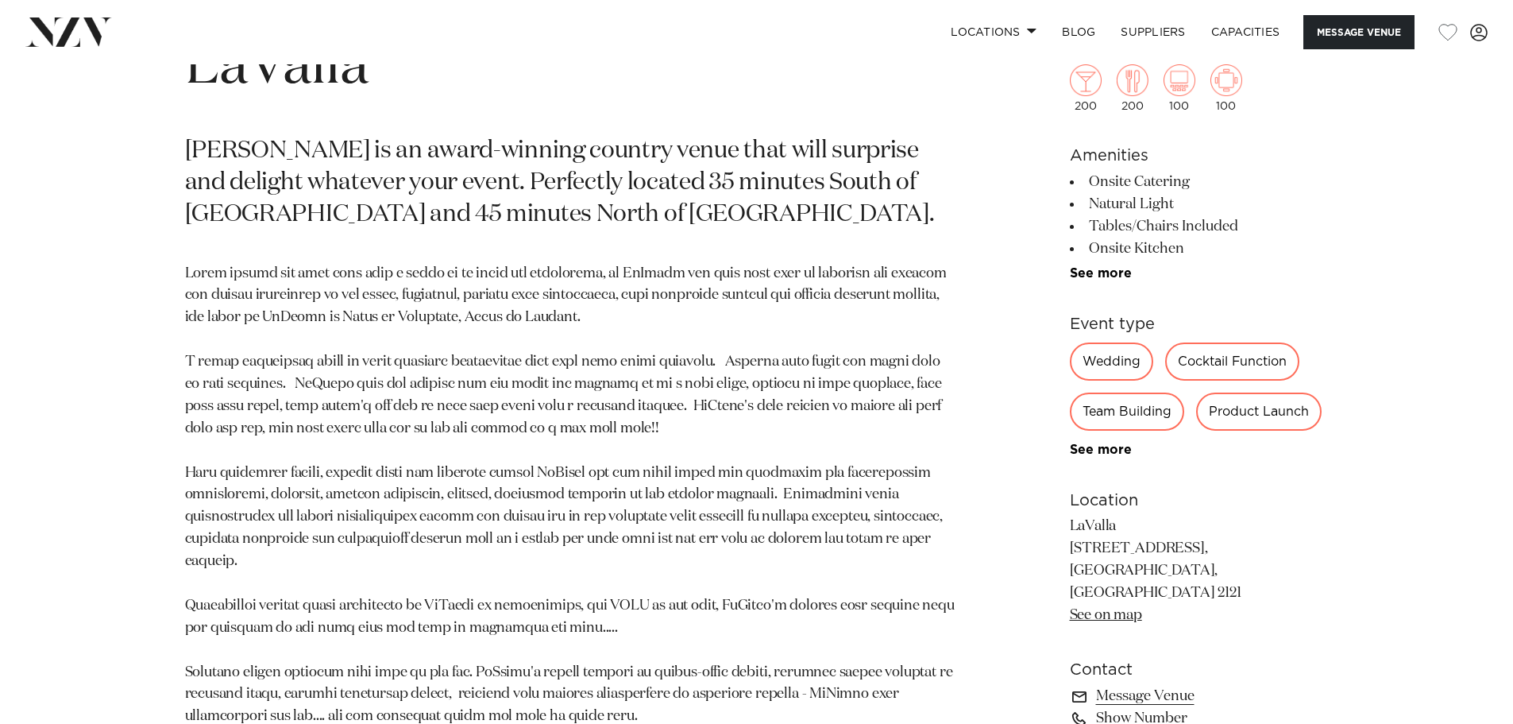
scroll to position [874, 0]
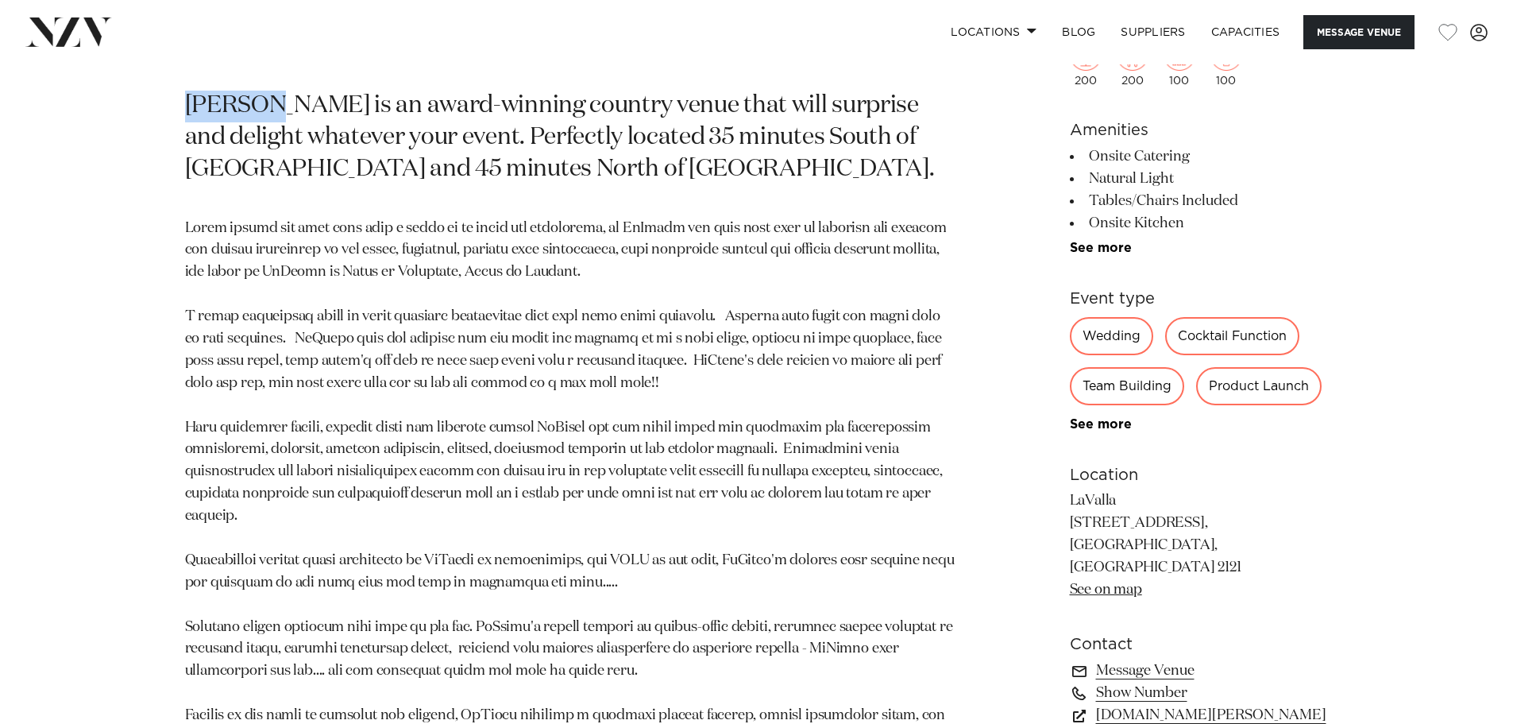
drag, startPoint x: 187, startPoint y: 98, endPoint x: 263, endPoint y: 98, distance: 75.5
click at [263, 98] on p "[PERSON_NAME] is an award-winning country venue that will surprise and delight …" at bounding box center [571, 138] width 772 height 95
copy p "LaValla"
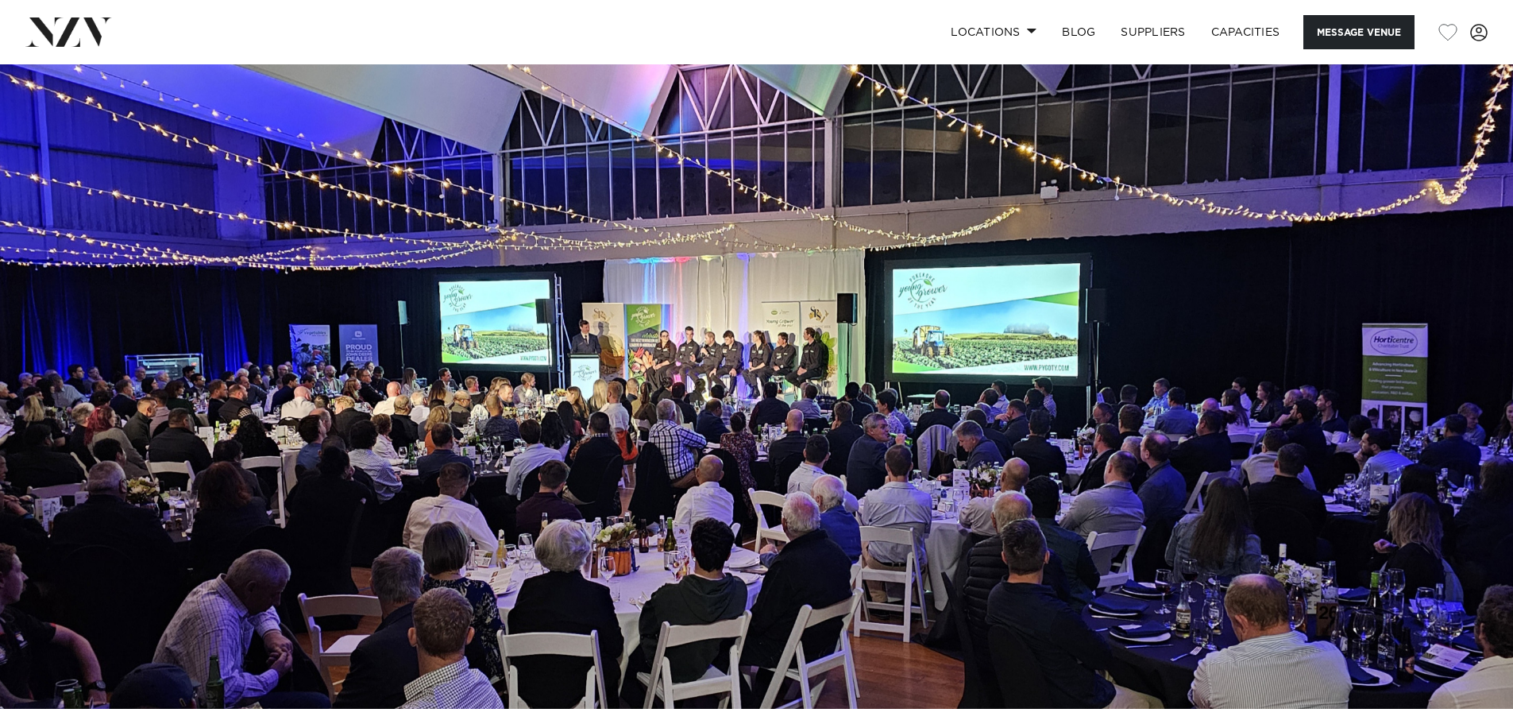
scroll to position [0, 0]
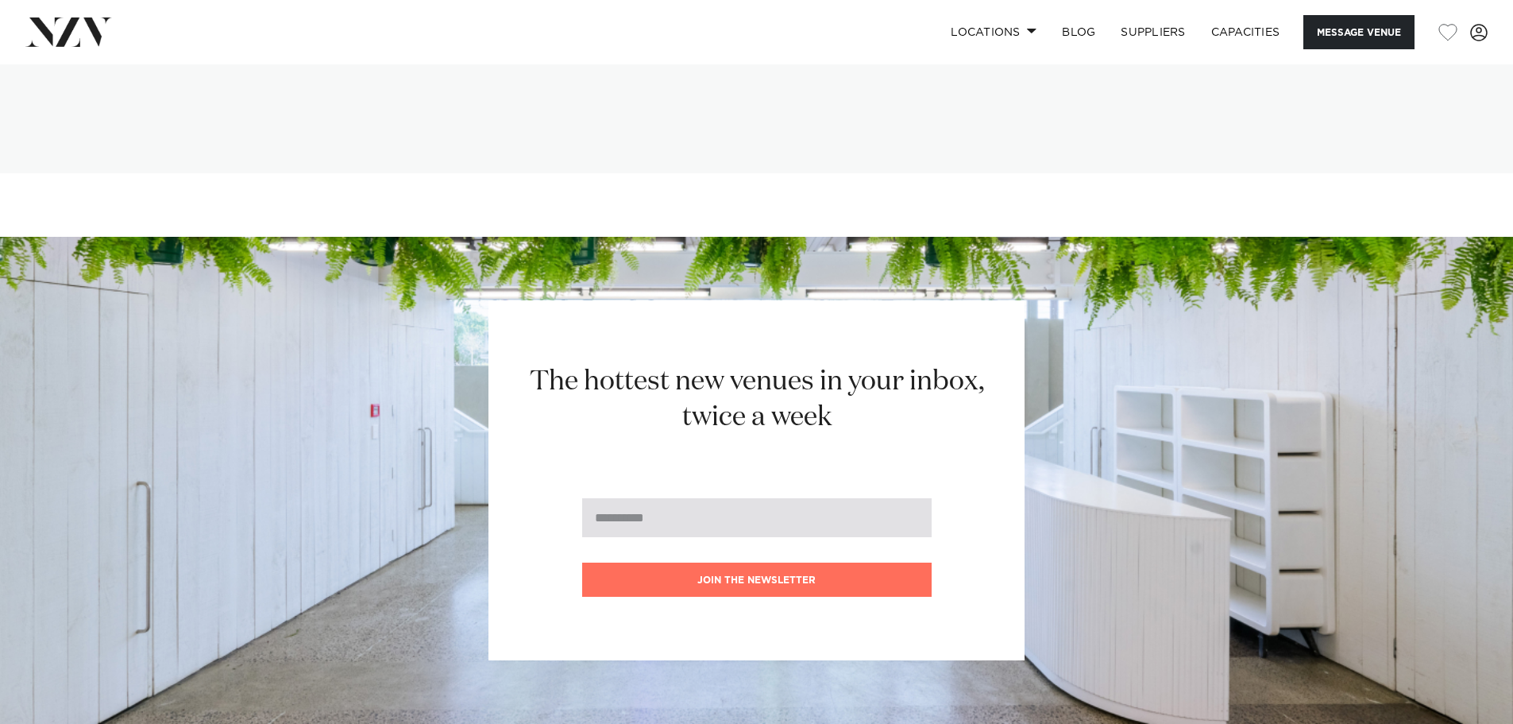
scroll to position [3415, 0]
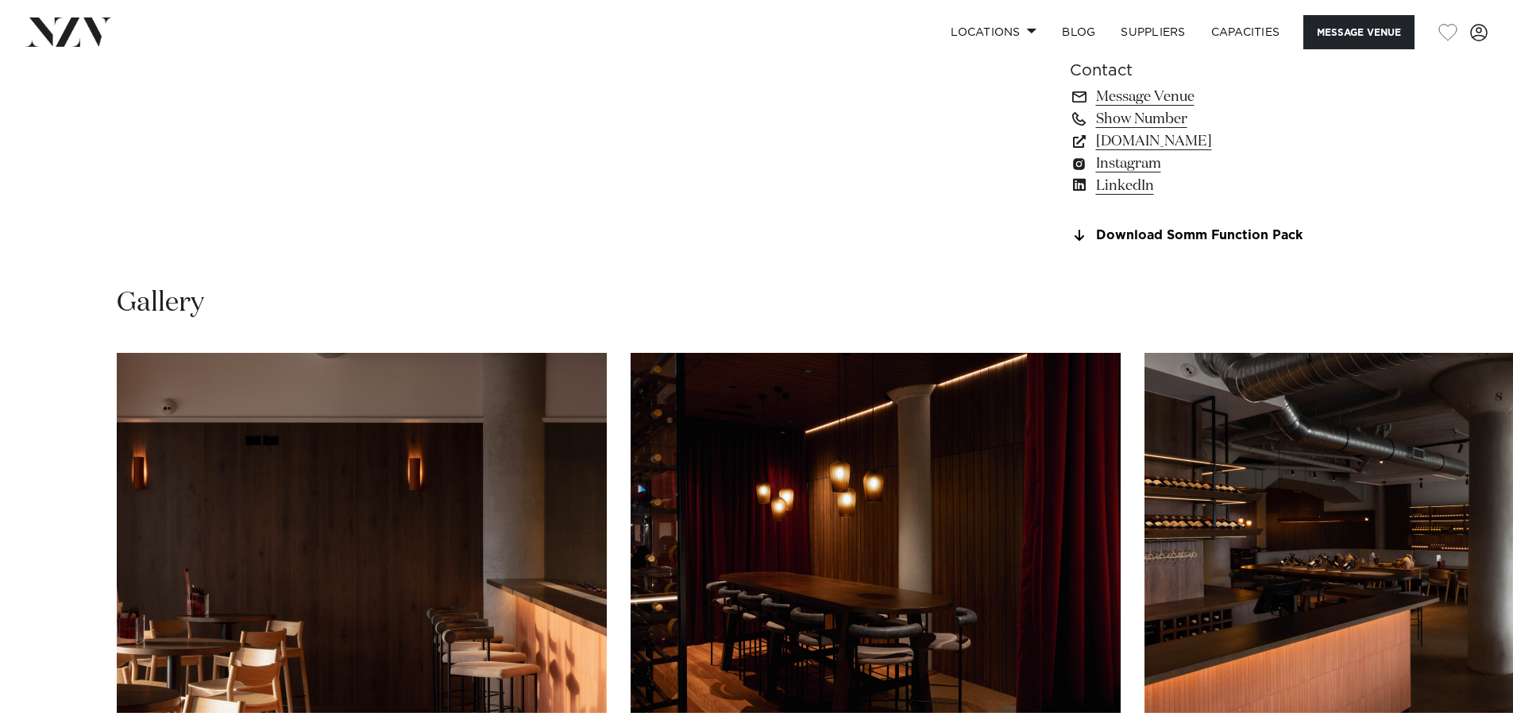
scroll to position [1430, 0]
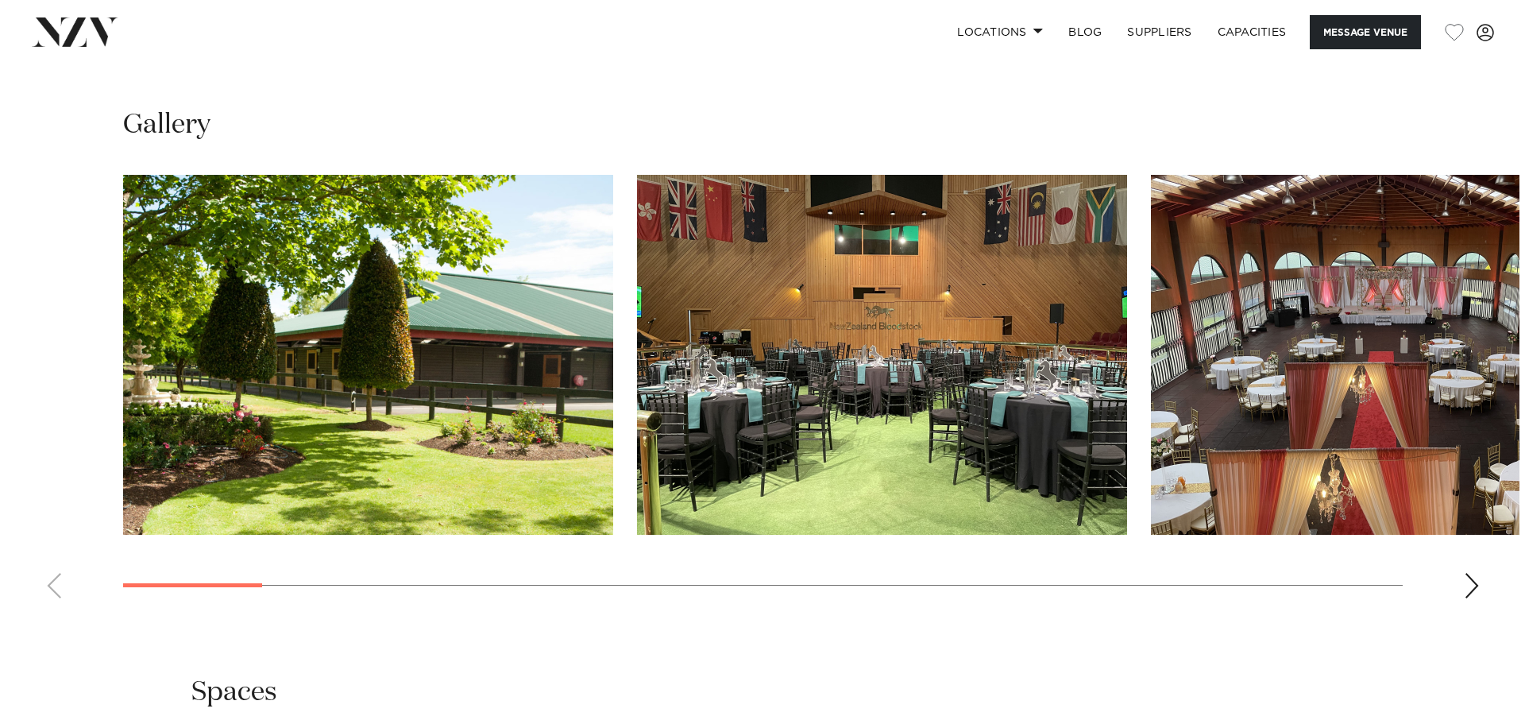
scroll to position [1509, 0]
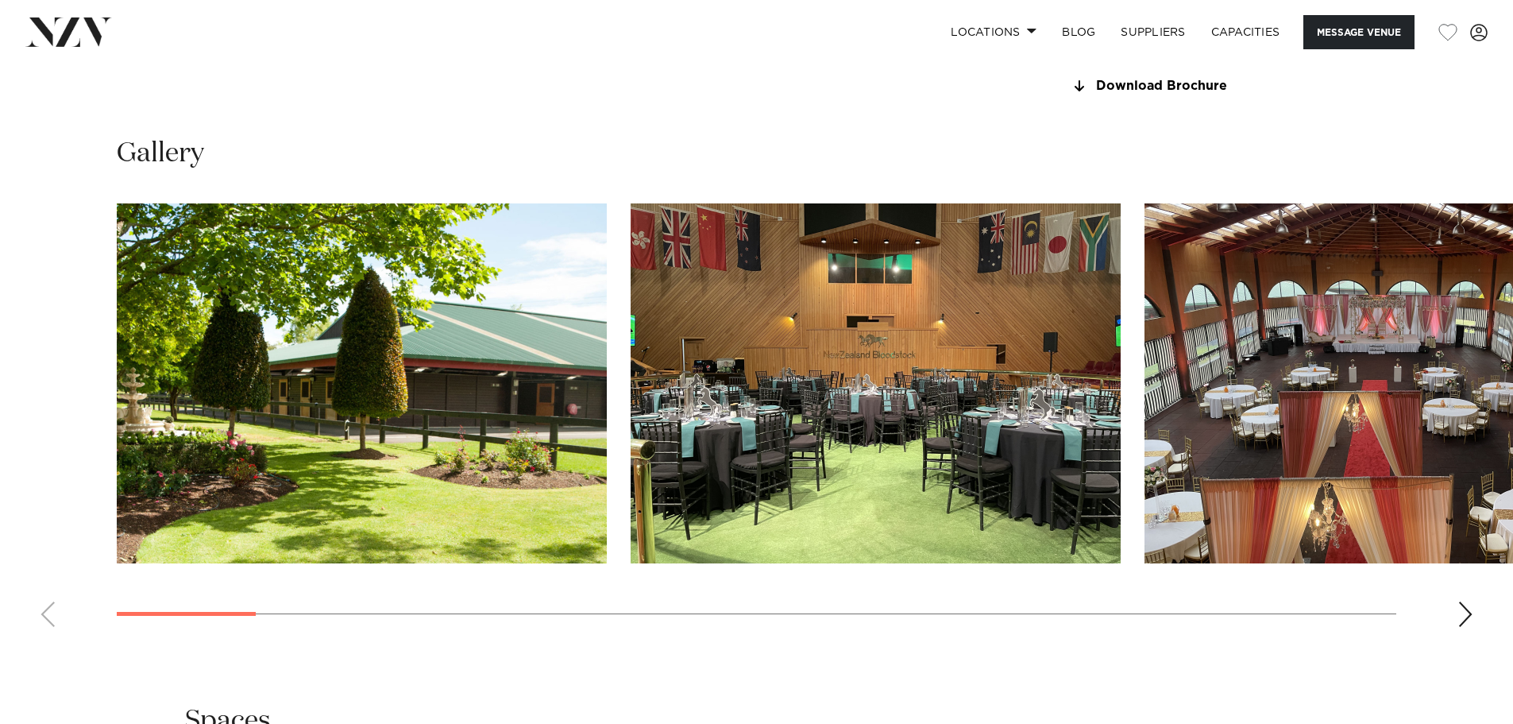
click at [1351, 389] on img "3 / 23" at bounding box center [1390, 383] width 490 height 360
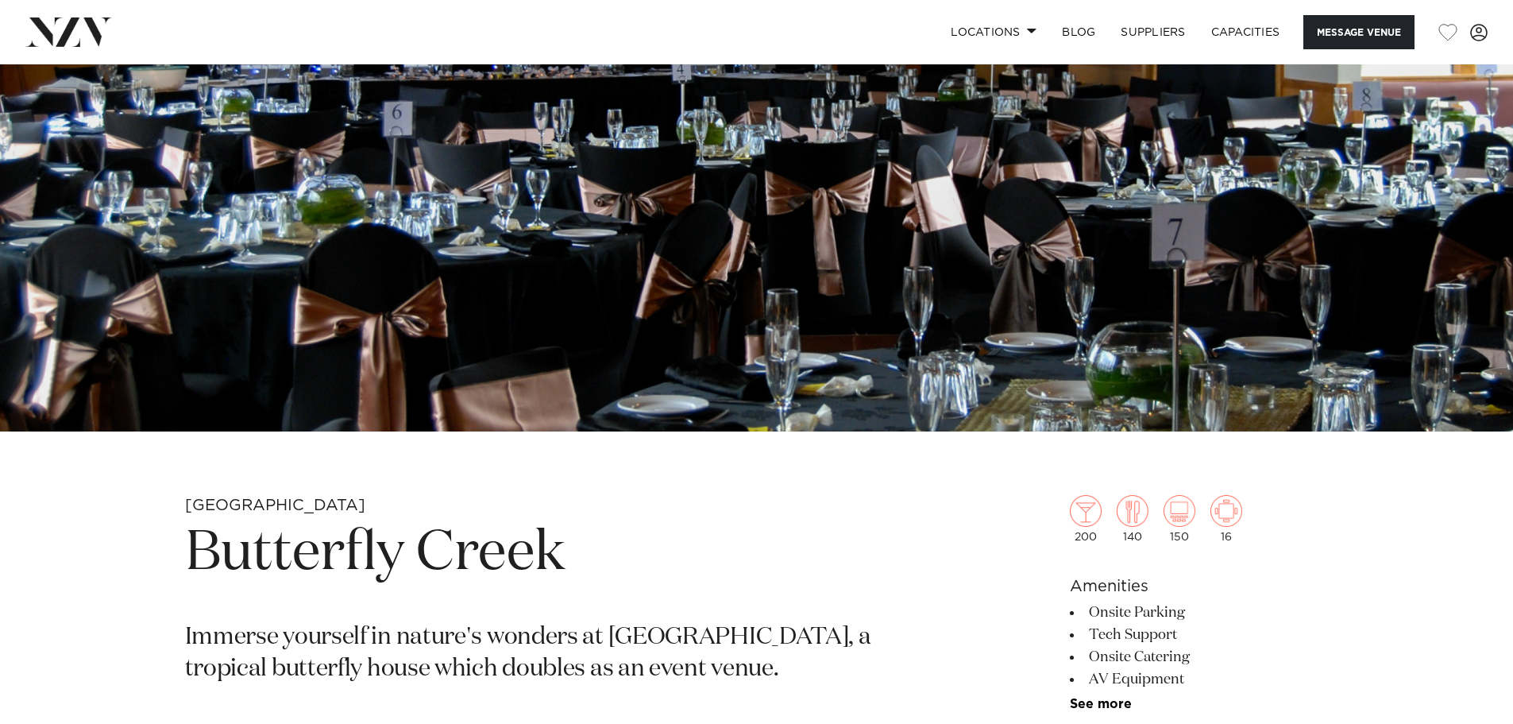
scroll to position [318, 0]
